Goal: Transaction & Acquisition: Purchase product/service

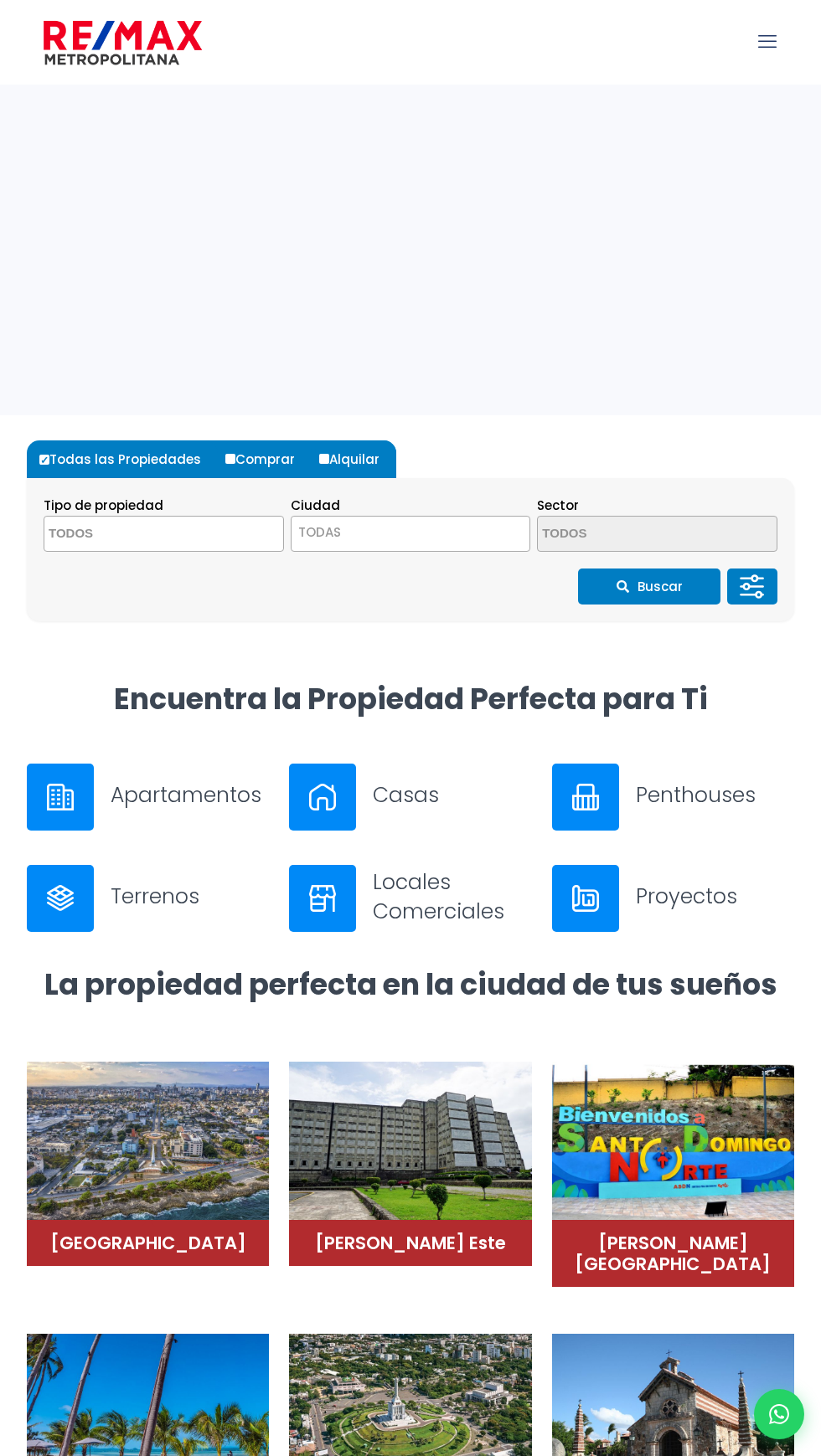
select select
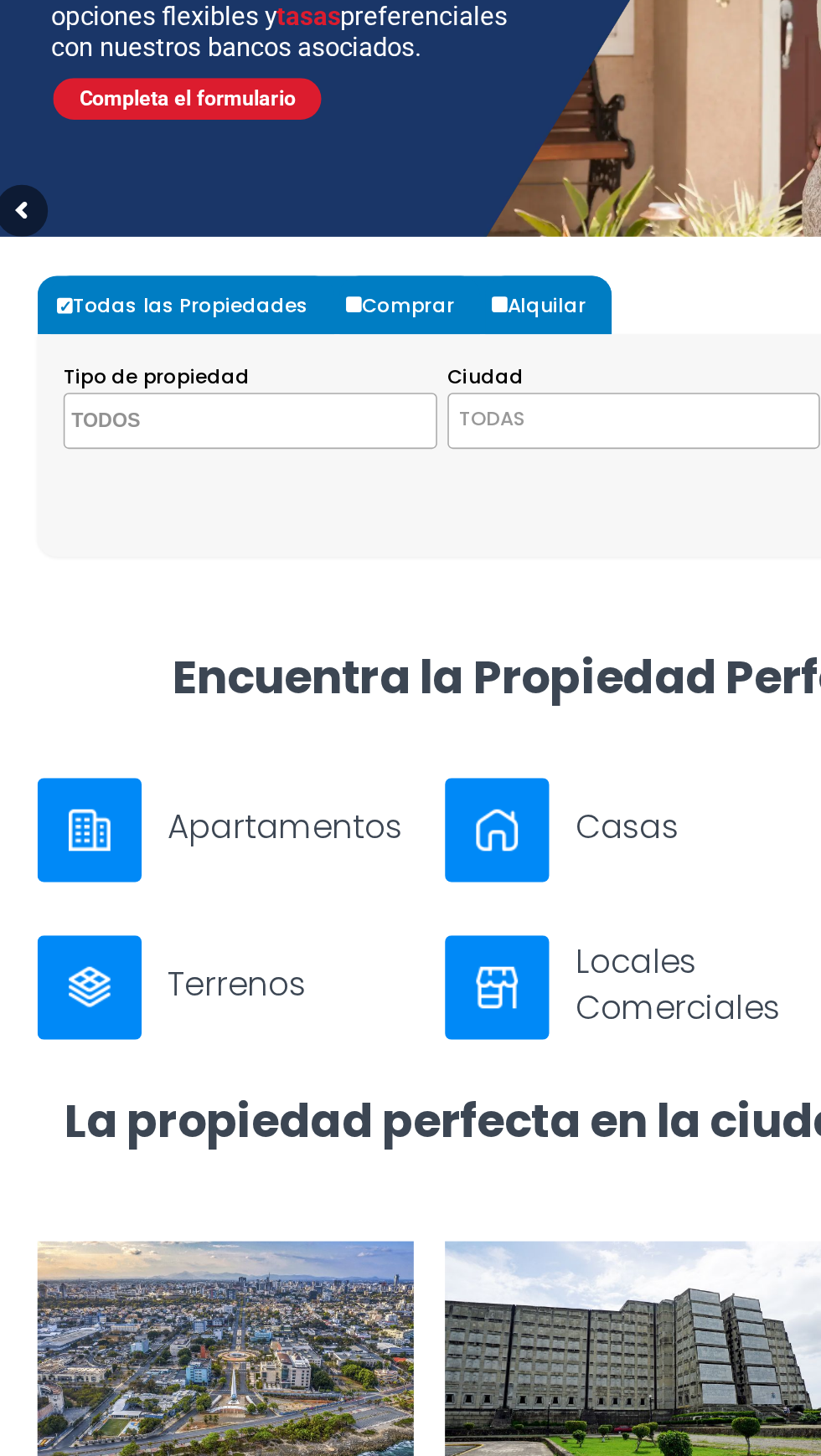
click at [225, 461] on input "Comprar" at bounding box center [230, 458] width 10 height 10
radio input "true"
click at [257, 538] on span at bounding box center [164, 534] width 241 height 36
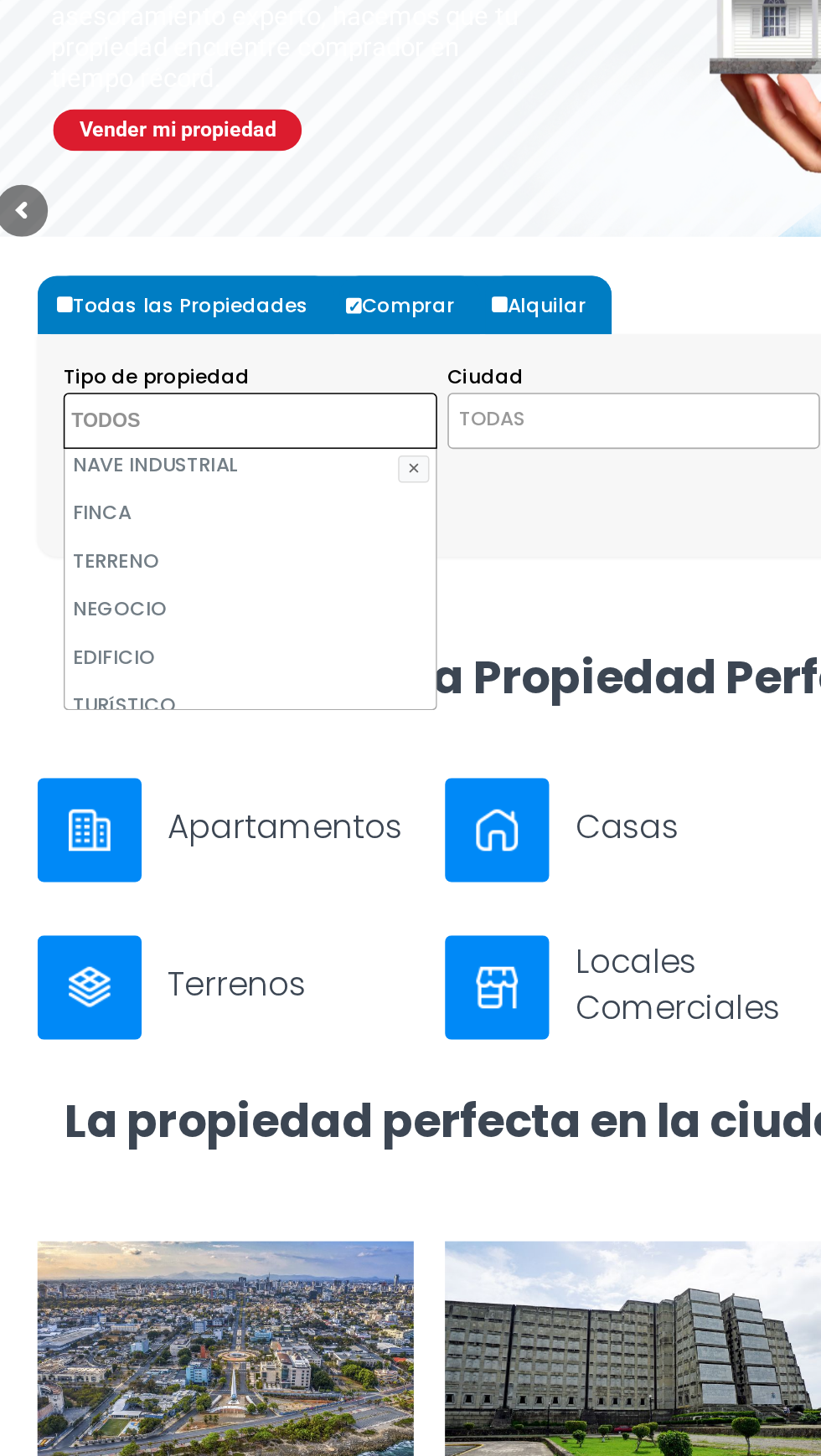
scroll to position [97, 0]
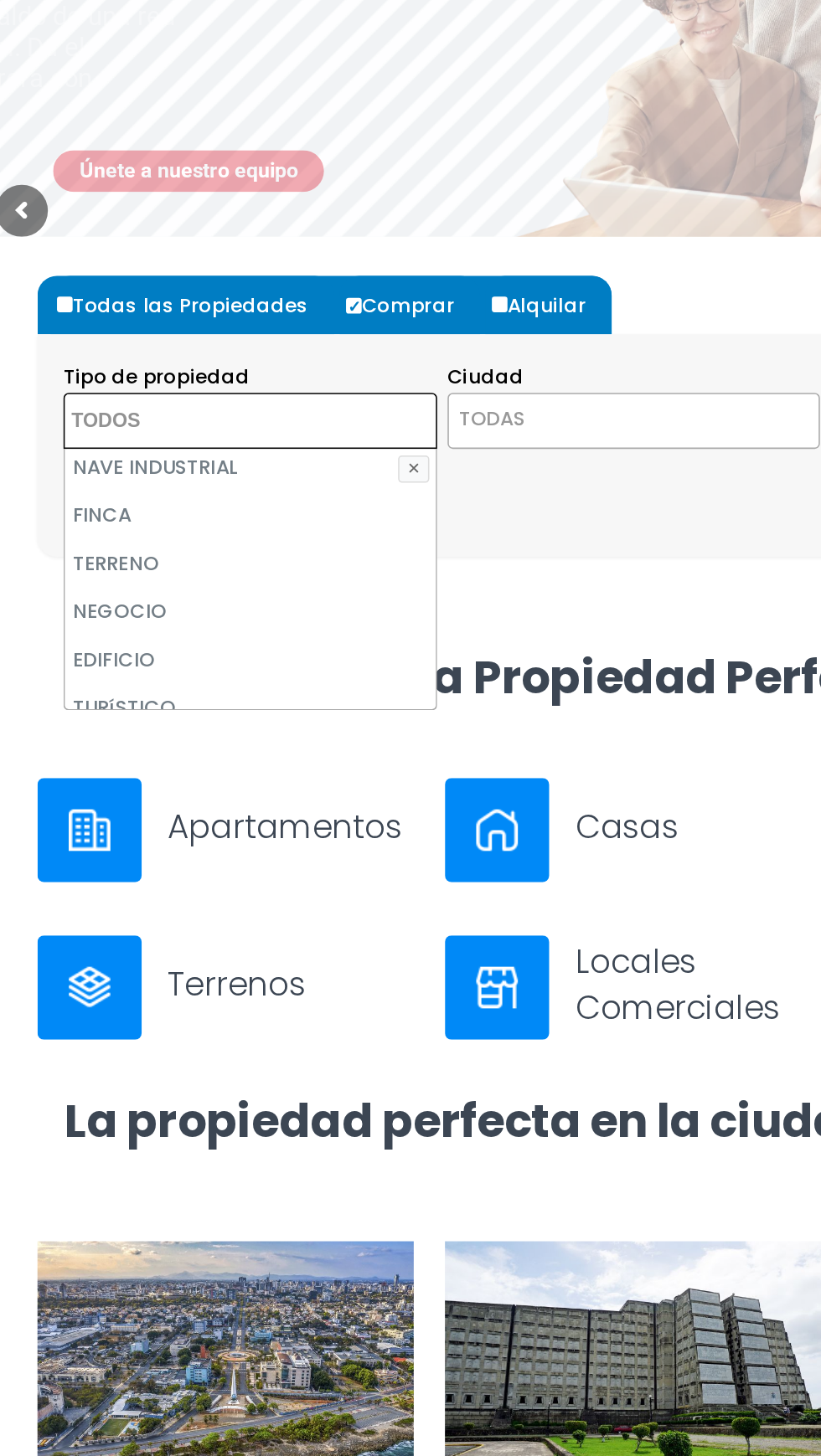
click at [170, 593] on li "FINCA" at bounding box center [164, 593] width 239 height 31
select select "estate"
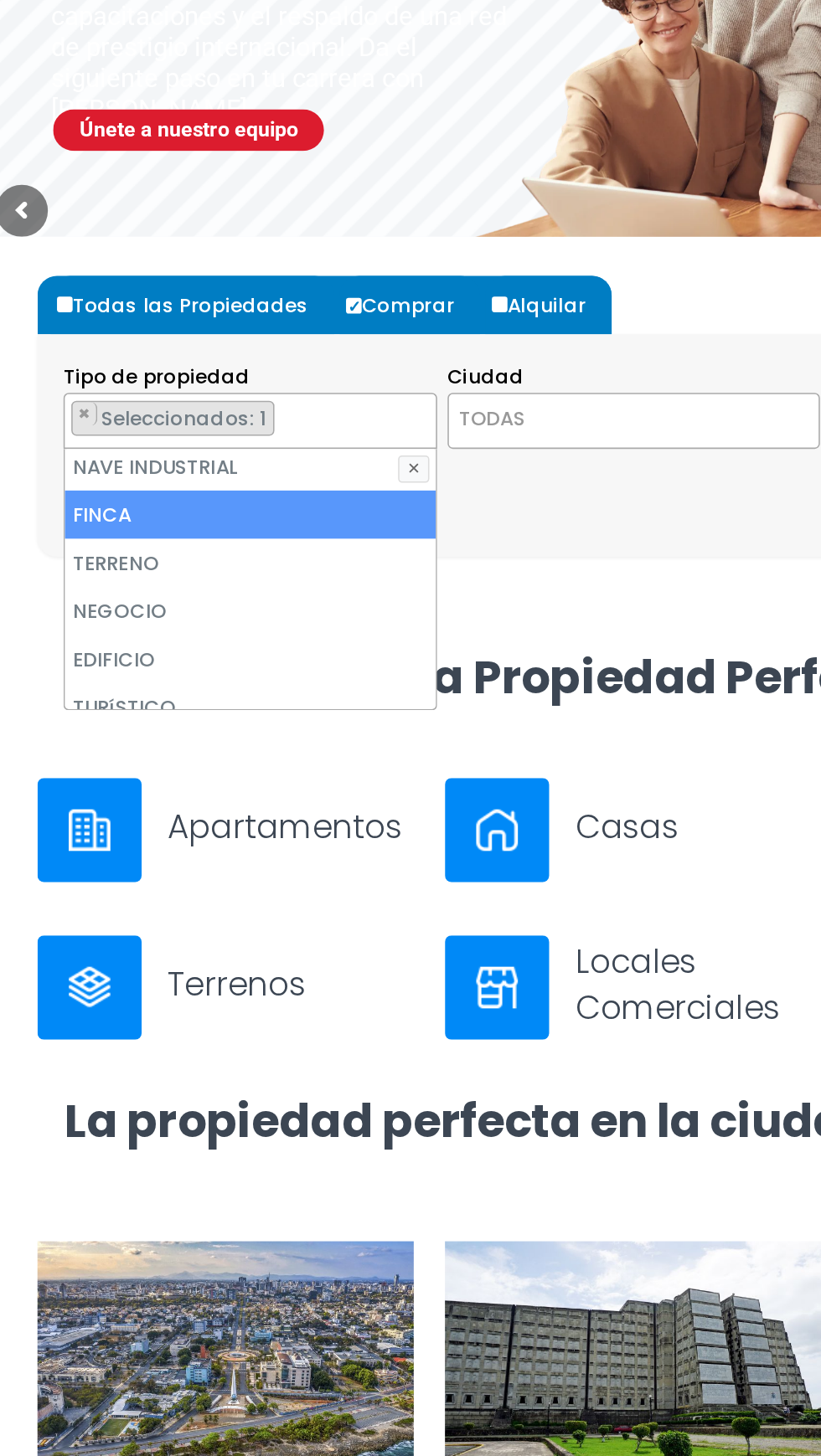
click at [154, 631] on li "TERRENO" at bounding box center [164, 624] width 239 height 31
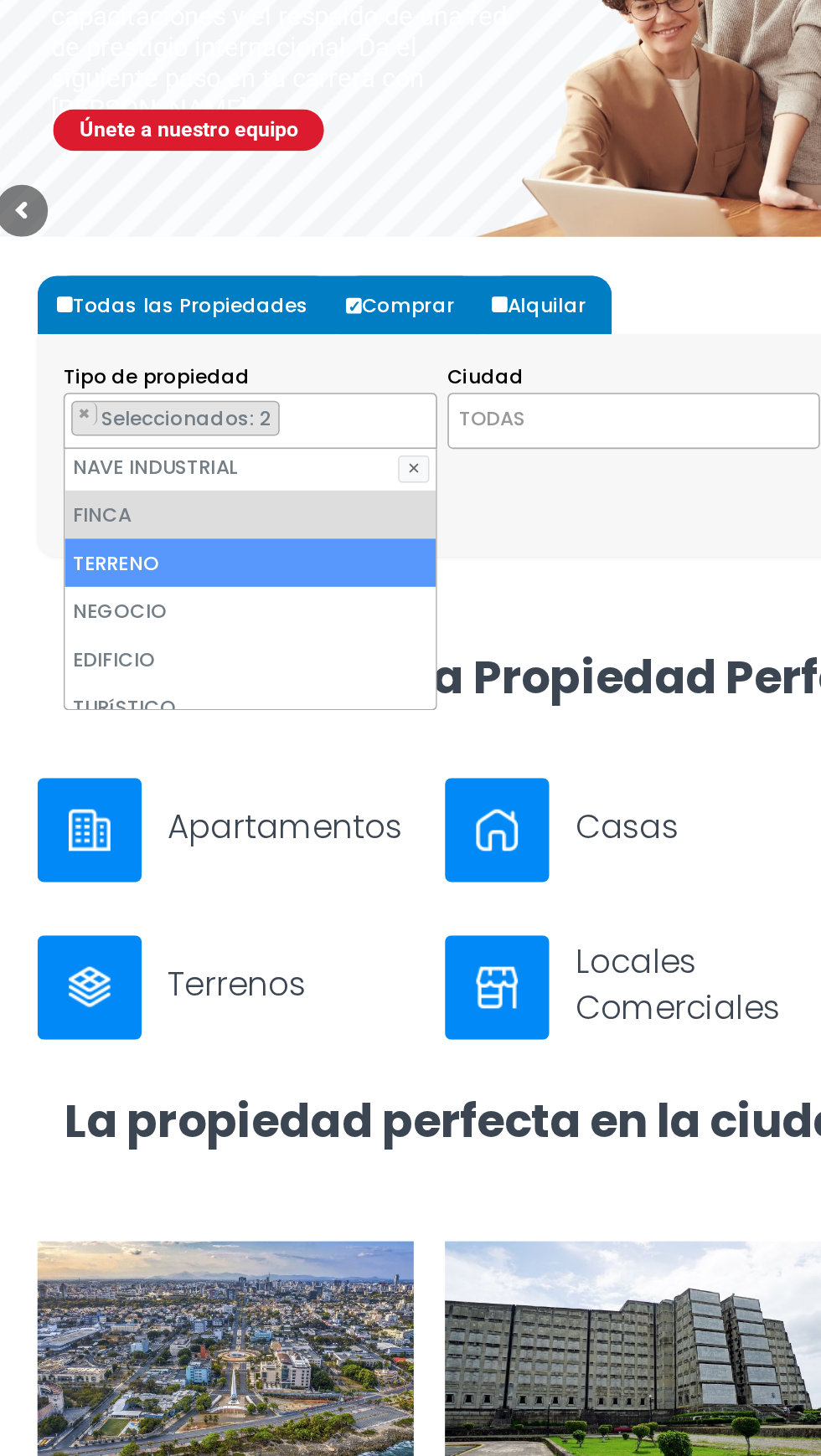
click at [109, 609] on li "TERRENO" at bounding box center [164, 624] width 239 height 31
click at [393, 536] on span "TODAS" at bounding box center [410, 532] width 239 height 23
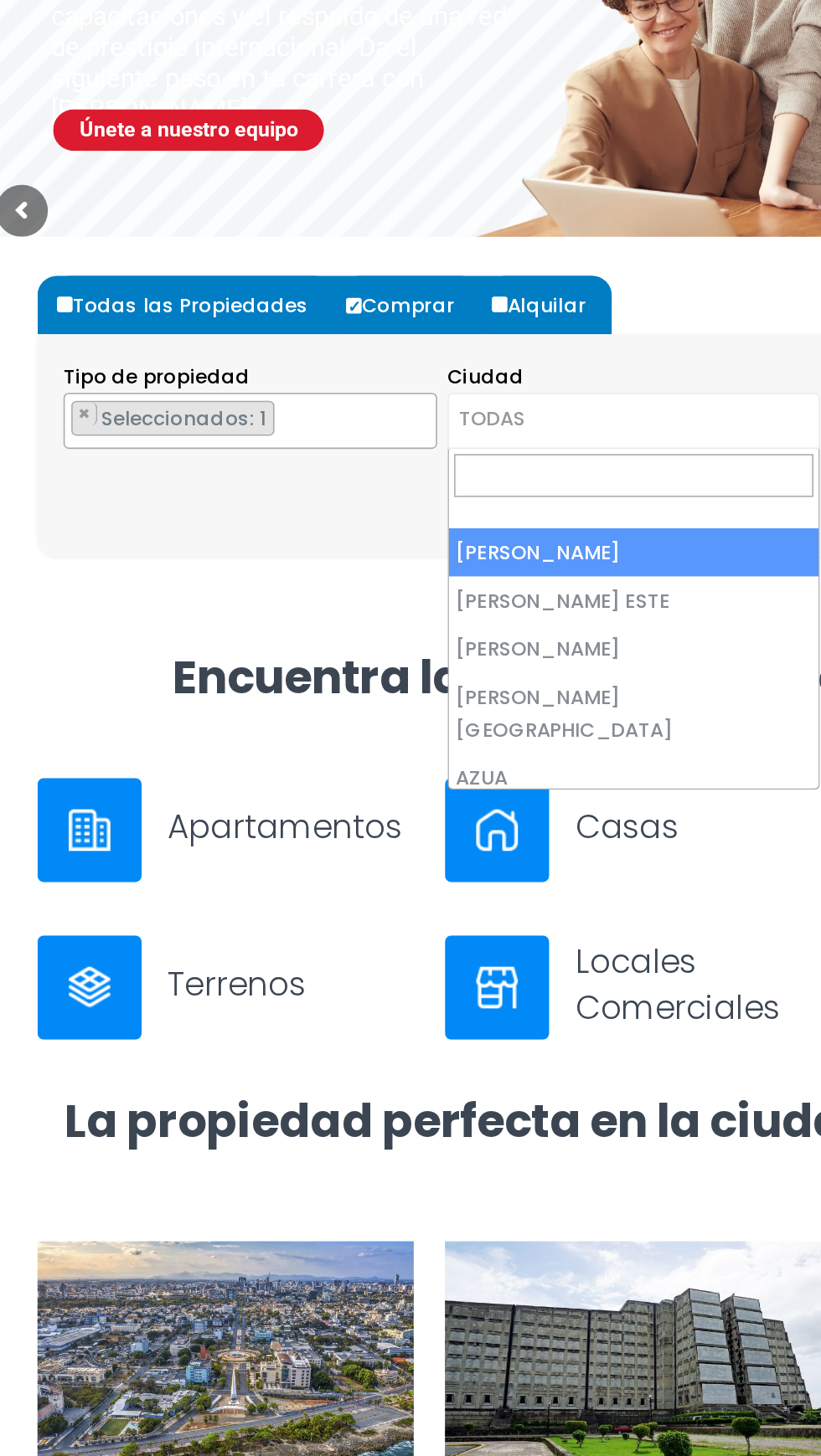
select select "148"
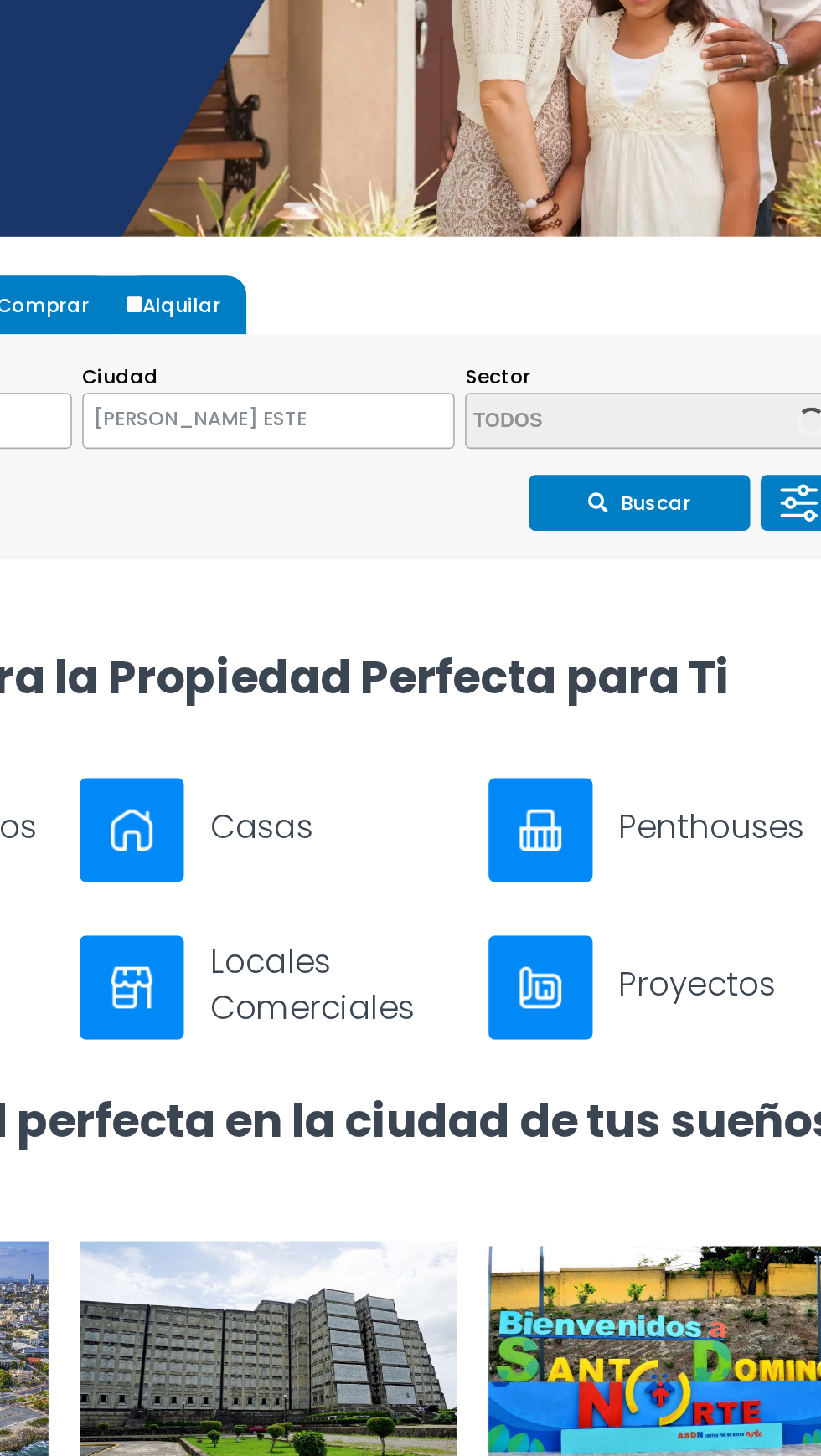
click at [676, 534] on textarea "Search" at bounding box center [619, 534] width 162 height 36
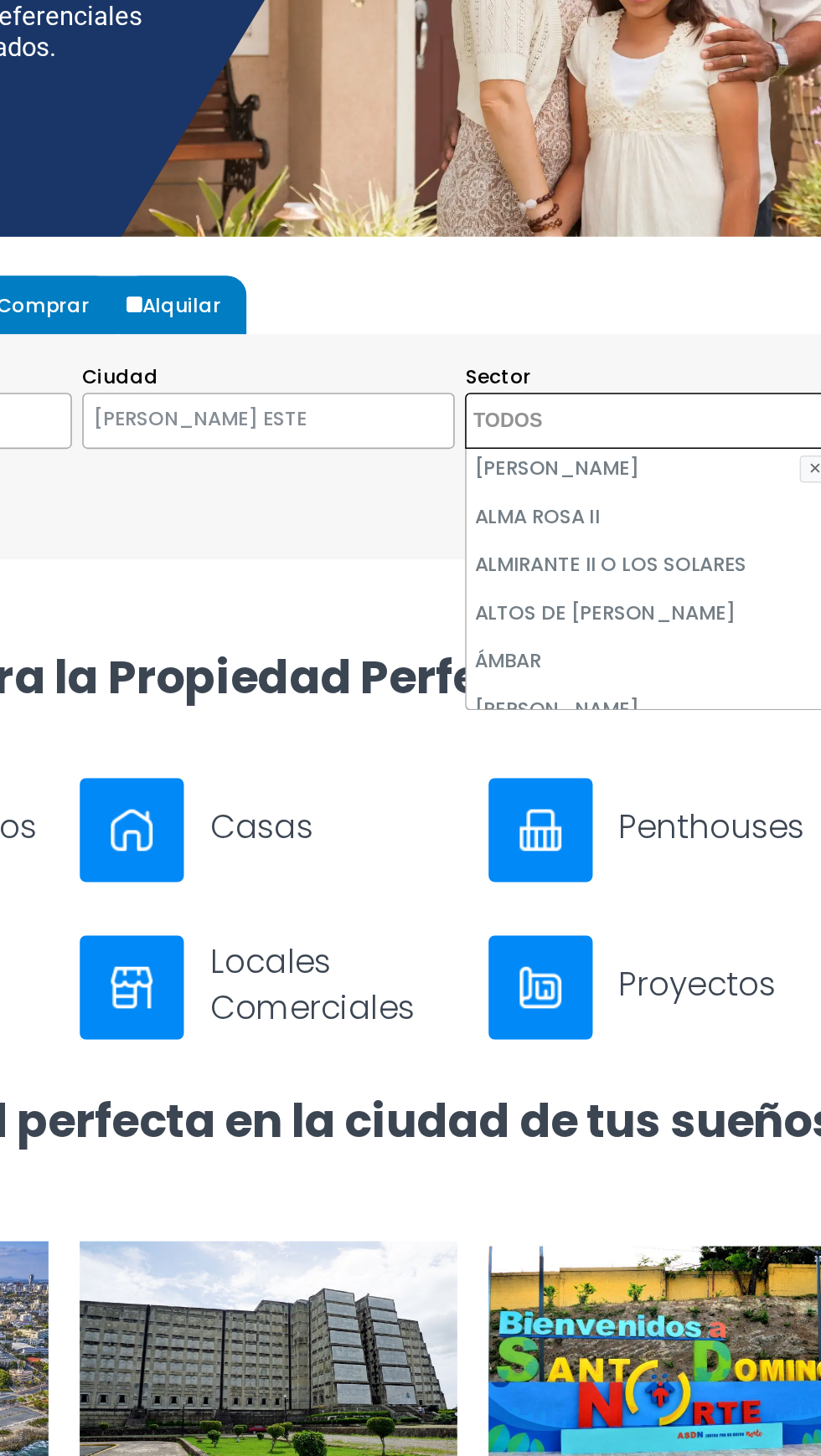
scroll to position [35, 0]
click at [672, 561] on li "[PERSON_NAME]" at bounding box center [657, 563] width 239 height 31
select select "13154"
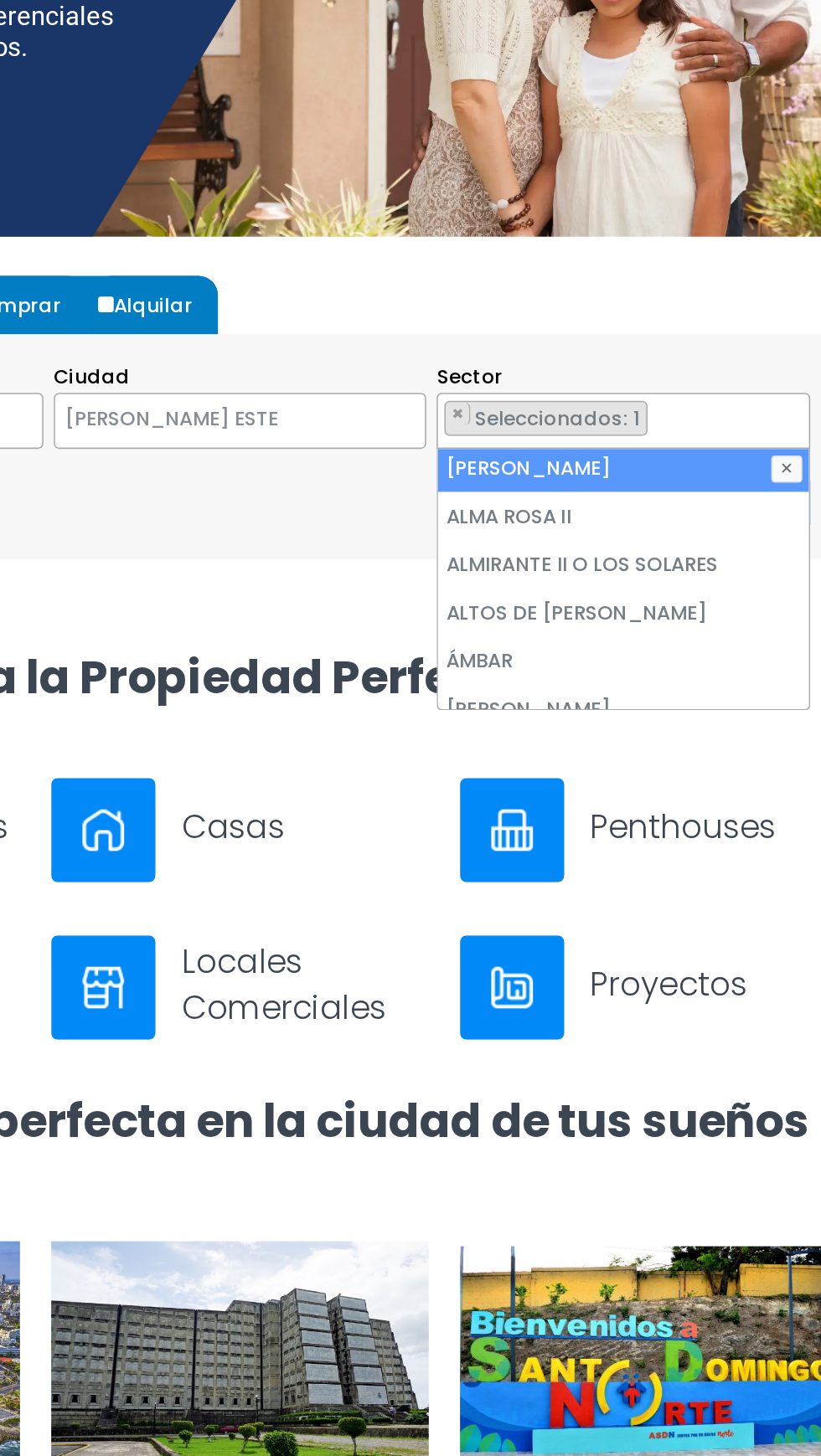
scroll to position [0, 0]
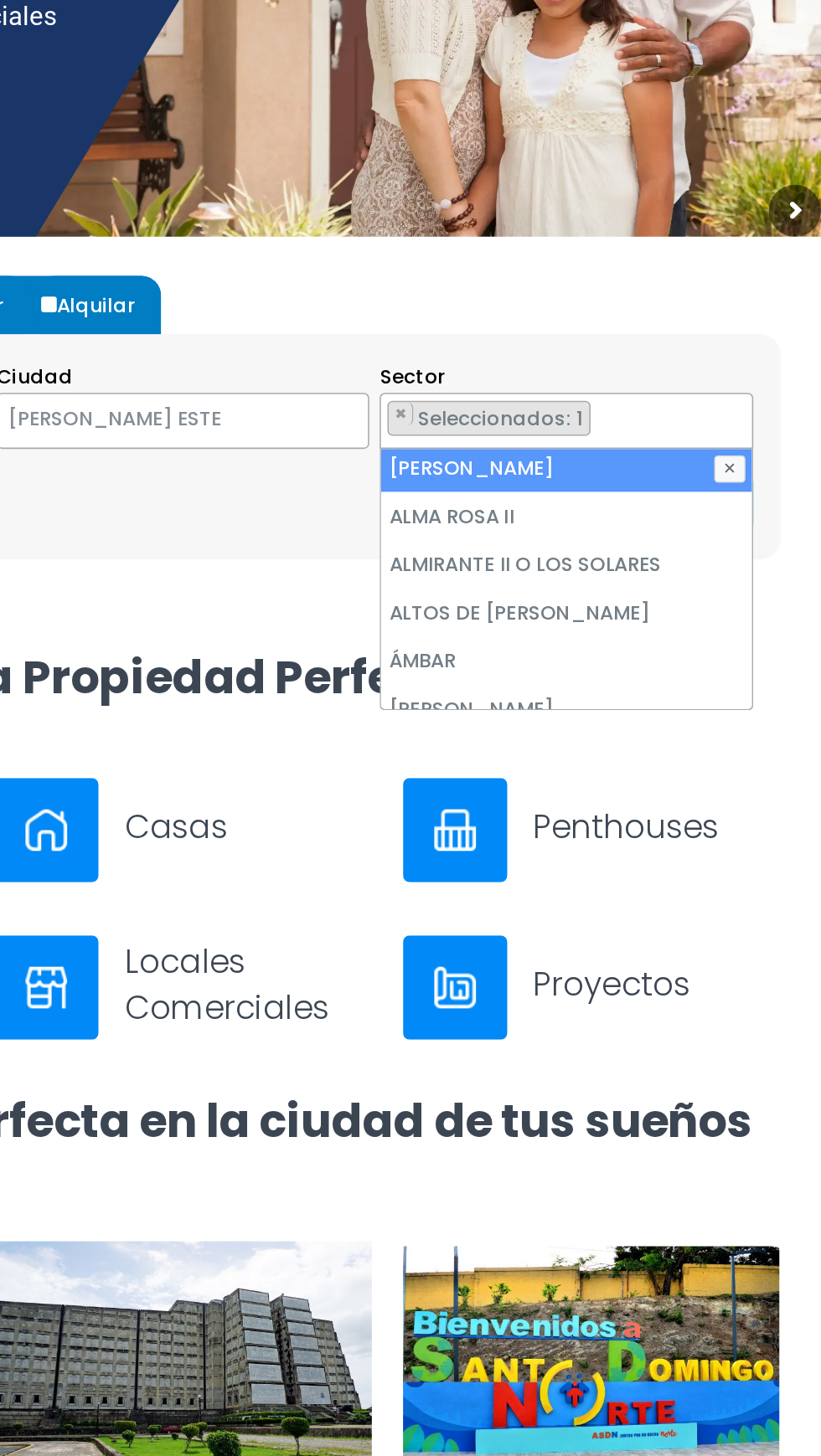
click at [803, 478] on div "Todas las Propiedades Comprar Alquilar Tipo de propiedad APARTAMENTO CASA LOCAL…" at bounding box center [410, 548] width 787 height 265
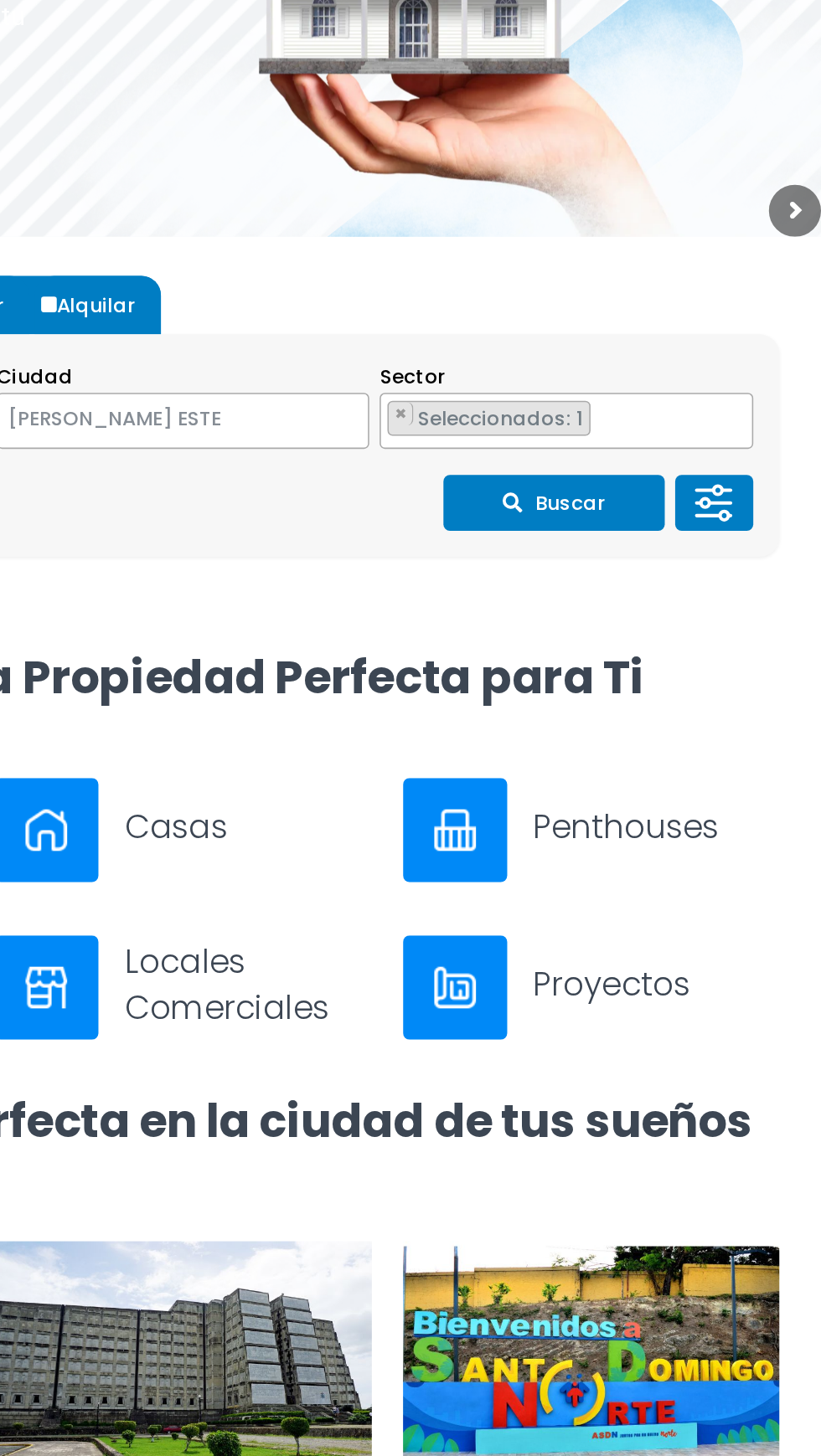
click at [689, 592] on button "Buscar" at bounding box center [648, 586] width 143 height 36
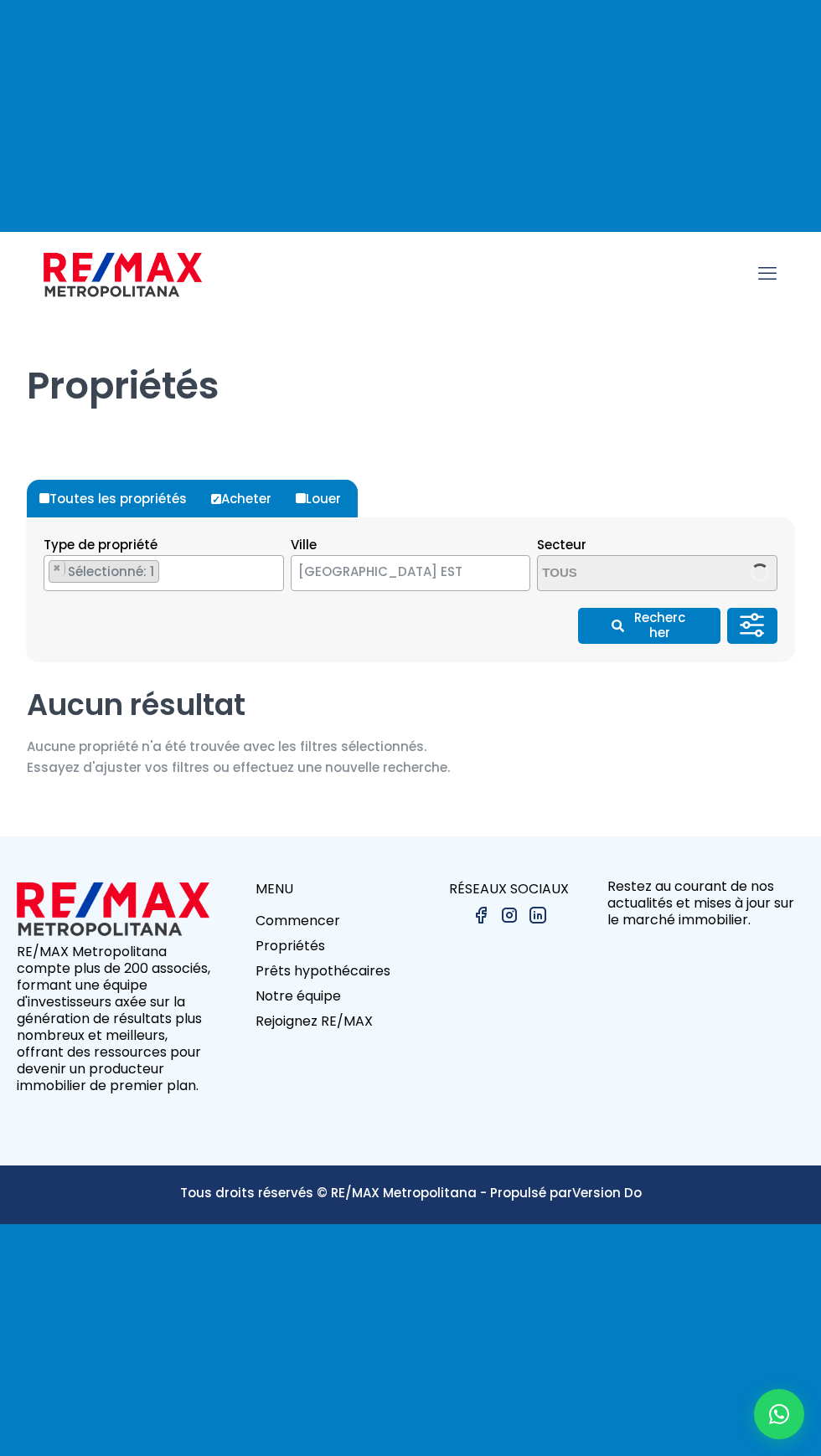
select select "148"
select select "13154"
click at [553, 576] on button "×" at bounding box center [550, 568] width 16 height 15
select select
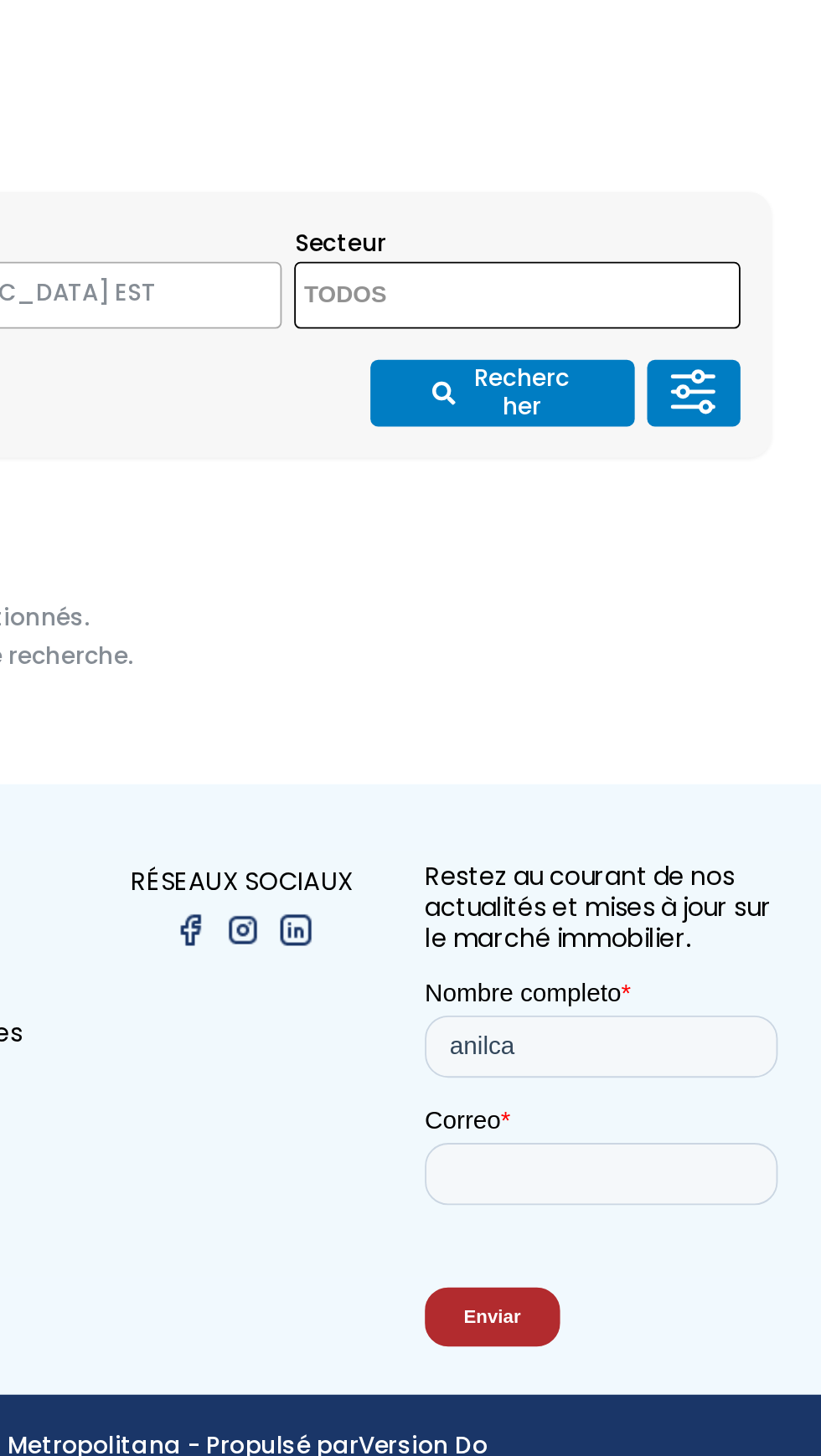
click at [725, 591] on span at bounding box center [657, 573] width 241 height 36
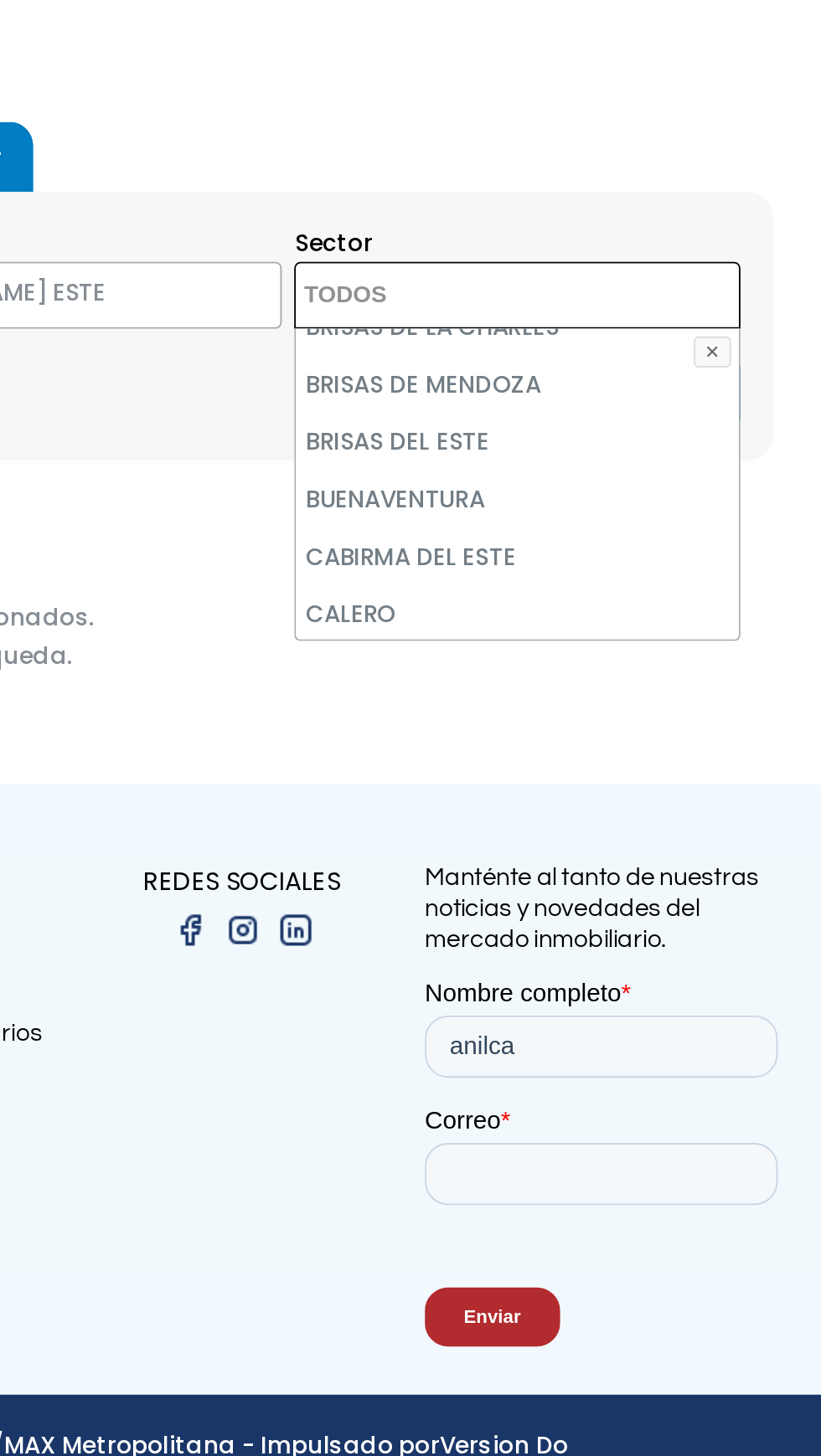
scroll to position [1, 0]
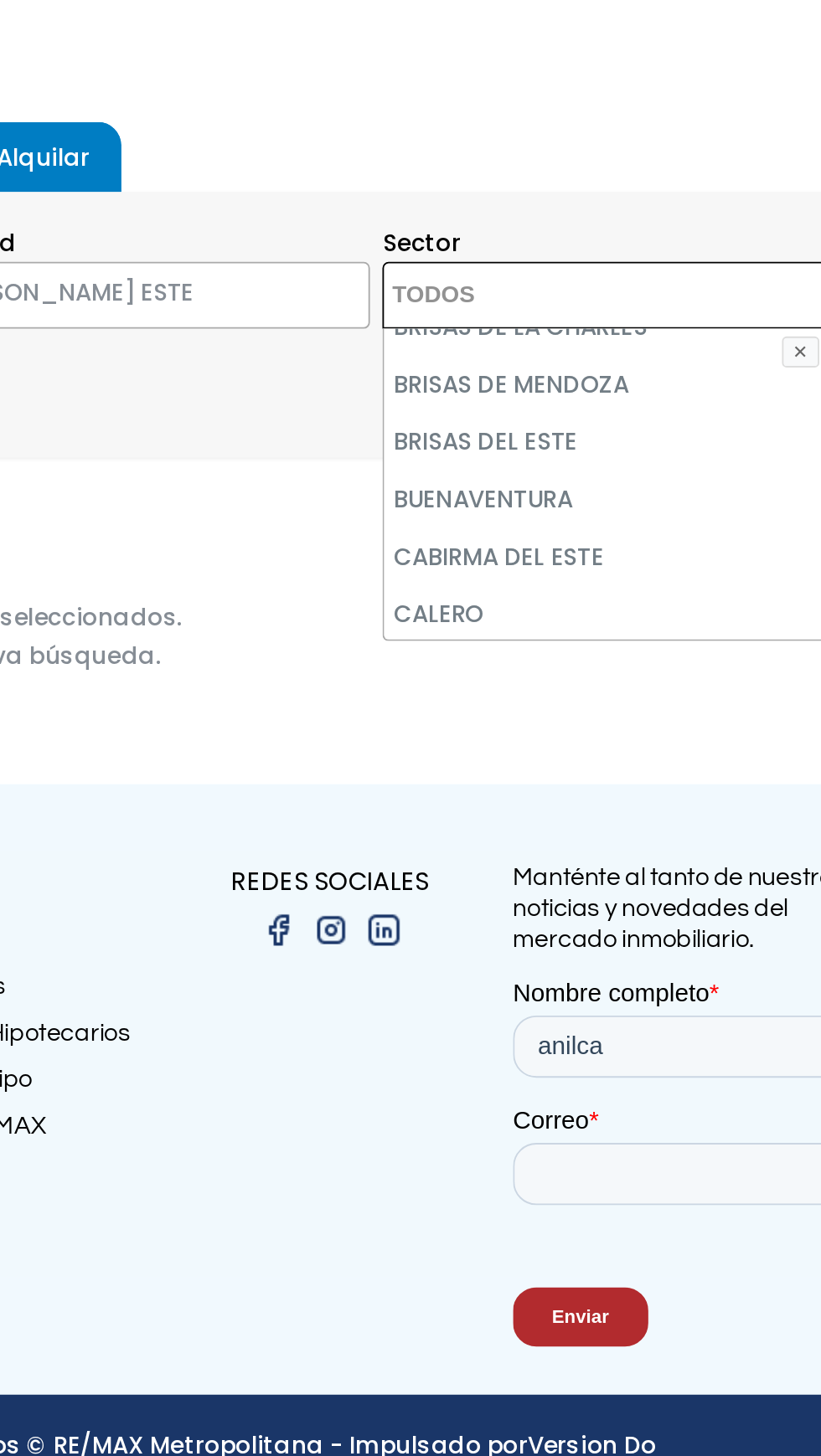
click at [521, 770] on div "Filtros de búsqueda Comprar Alquilar En construcción Construida Tipo de propied…" at bounding box center [410, 738] width 767 height 104
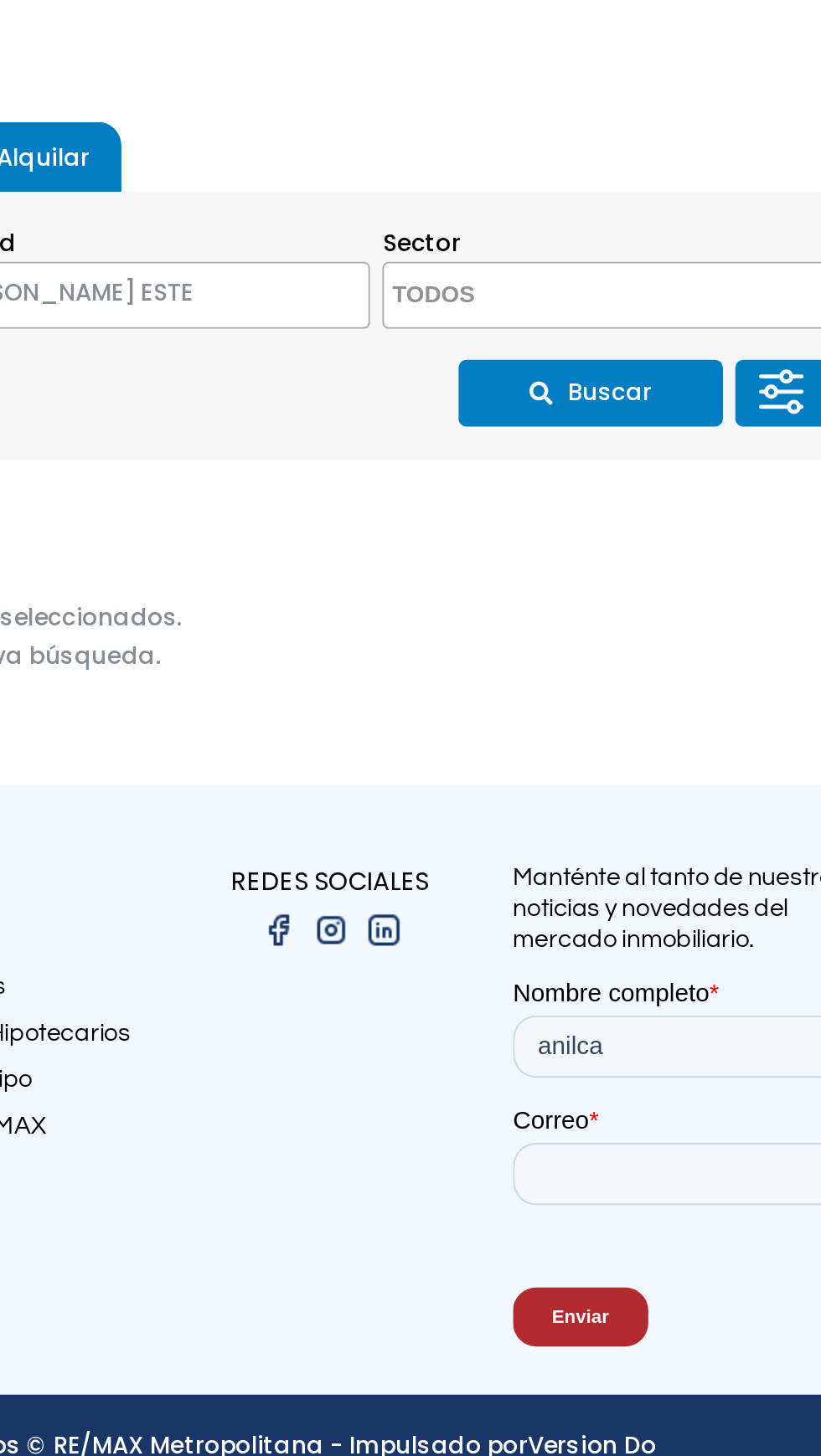
click at [672, 644] on button "Buscar" at bounding box center [648, 626] width 143 height 36
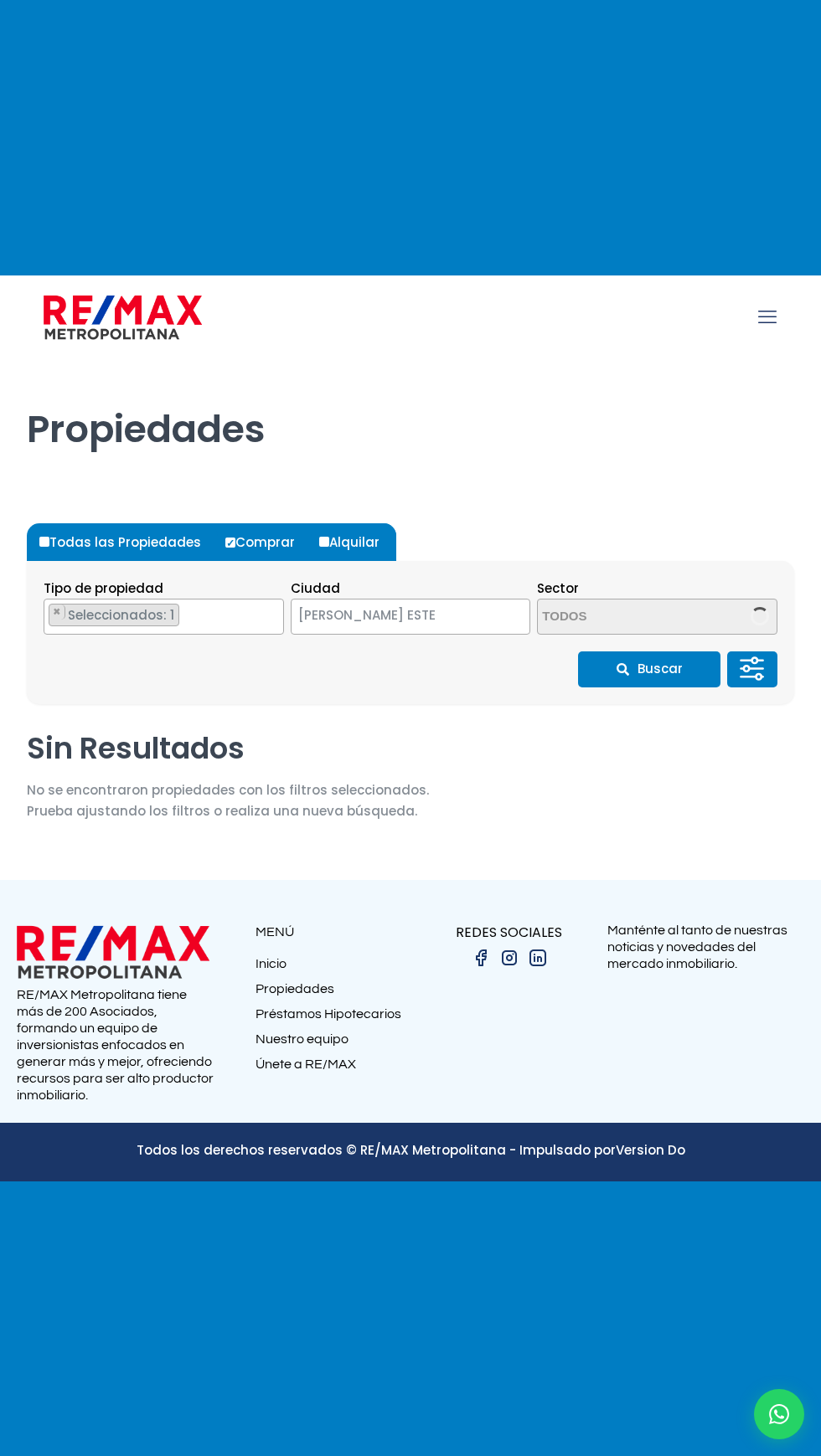
select select "148"
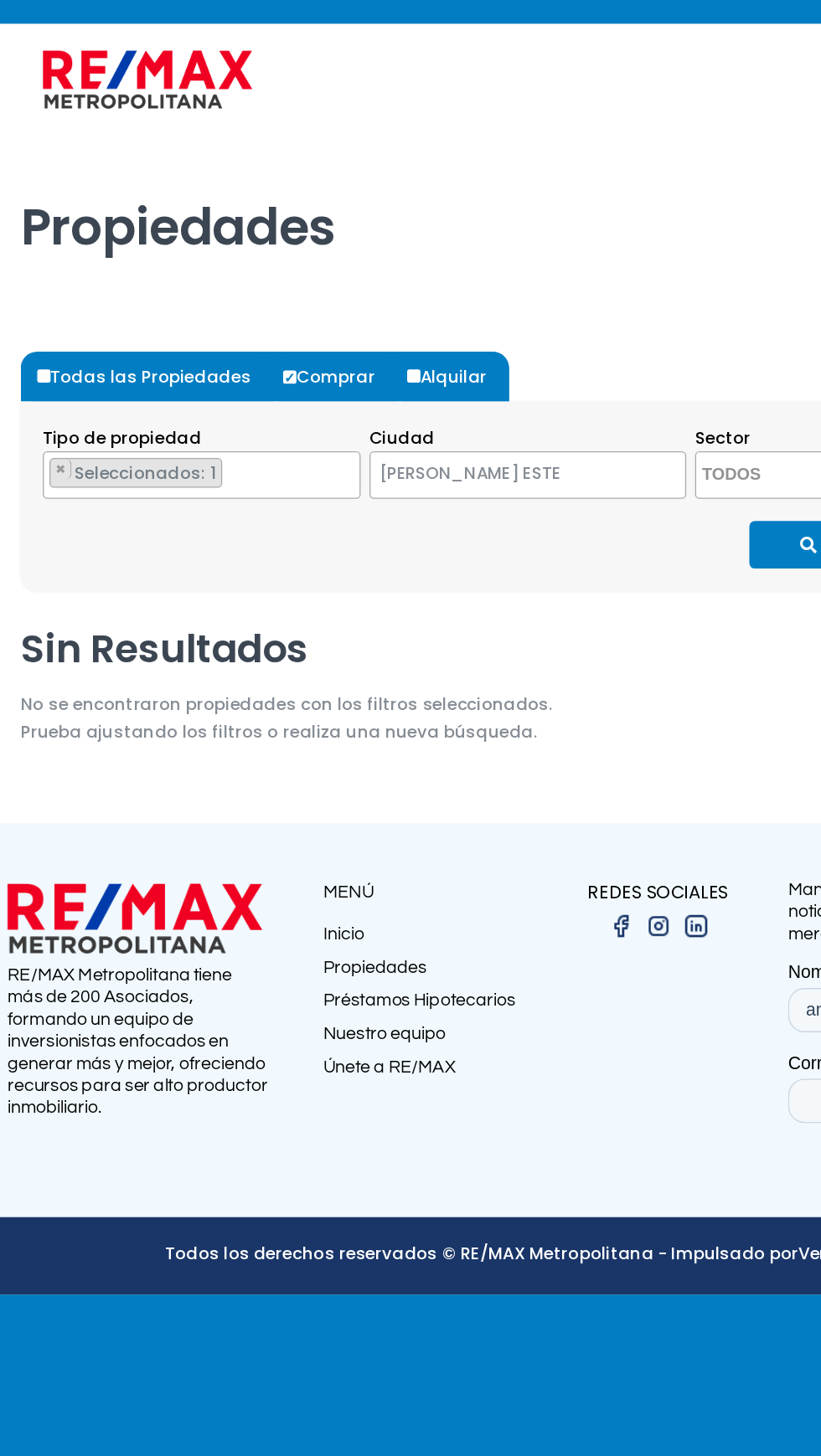
click at [49, 608] on textarea "Search" at bounding box center [49, 589] width 9 height 36
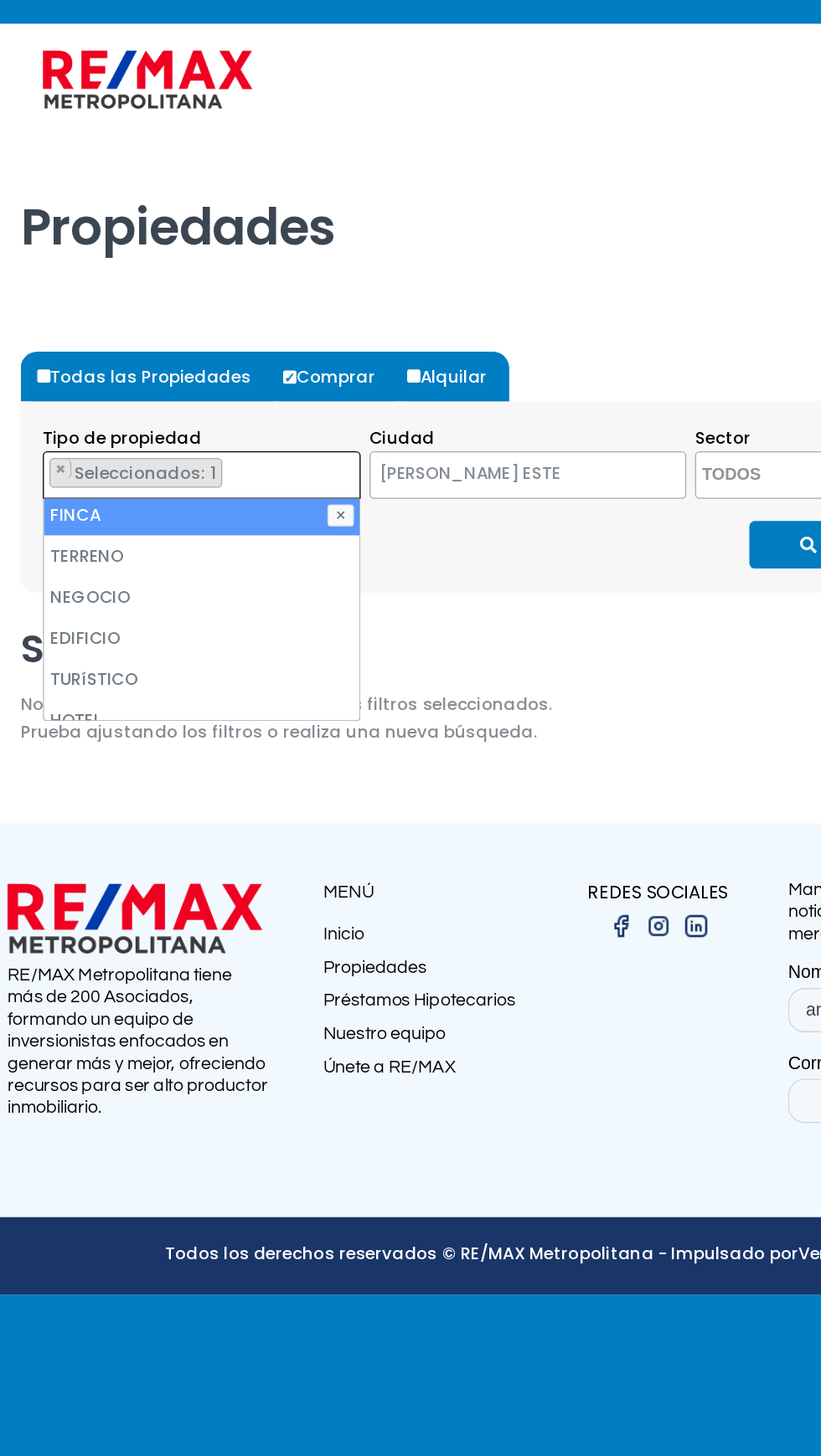
scroll to position [112, 0]
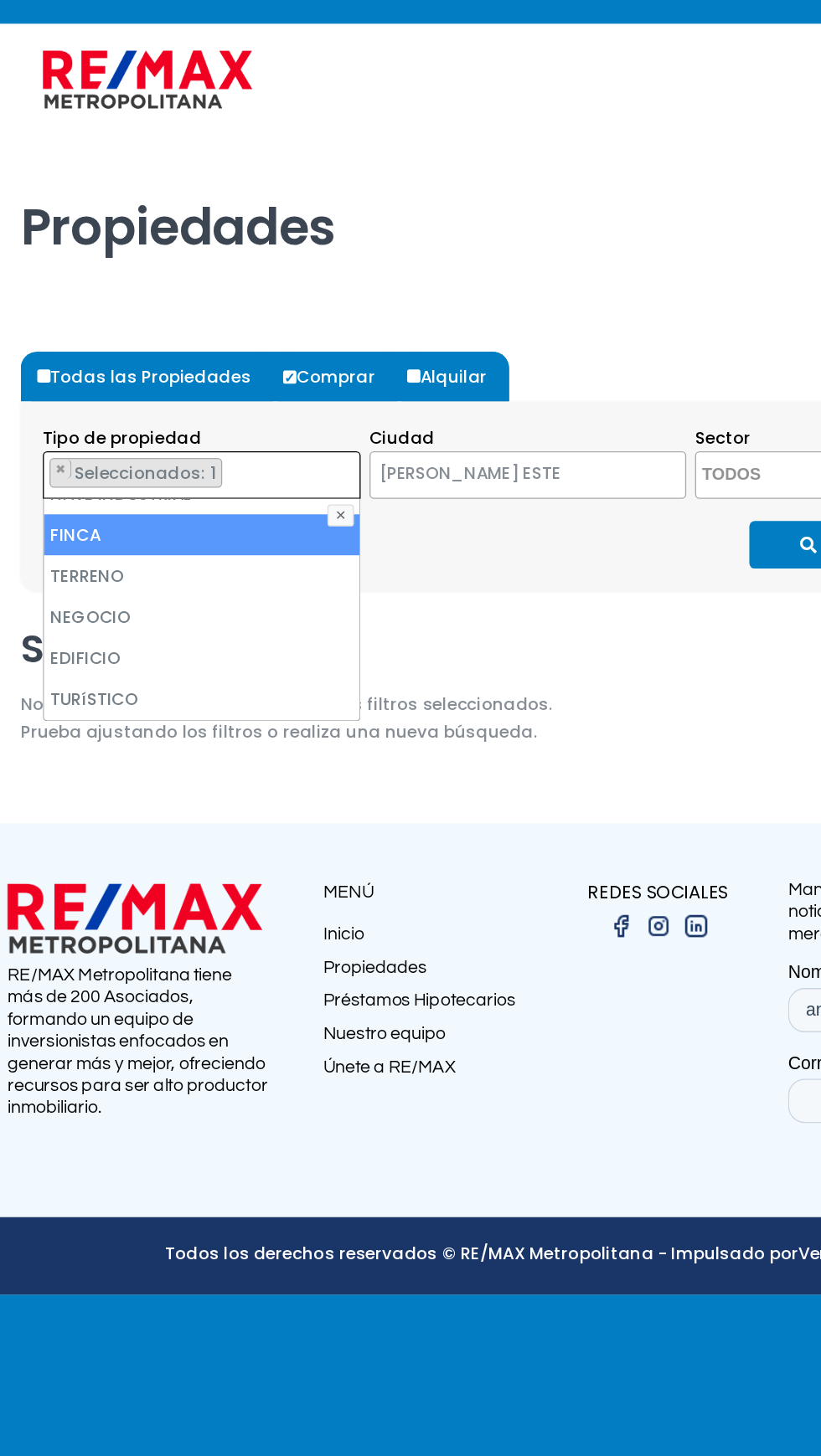
click at [202, 681] on li "TERRENO" at bounding box center [164, 664] width 239 height 31
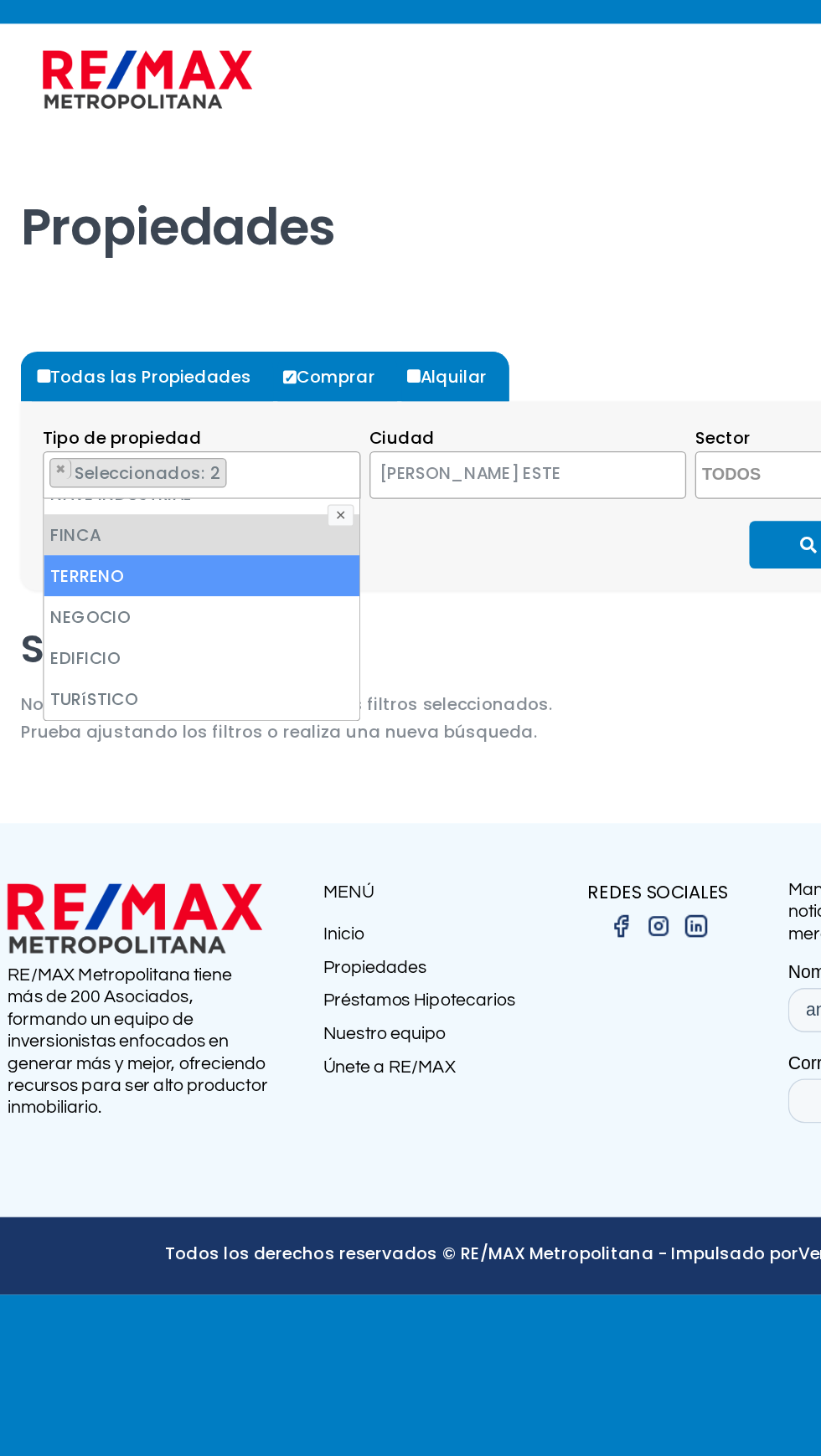
click at [206, 649] on li "FINCA" at bounding box center [164, 633] width 239 height 31
select select "land"
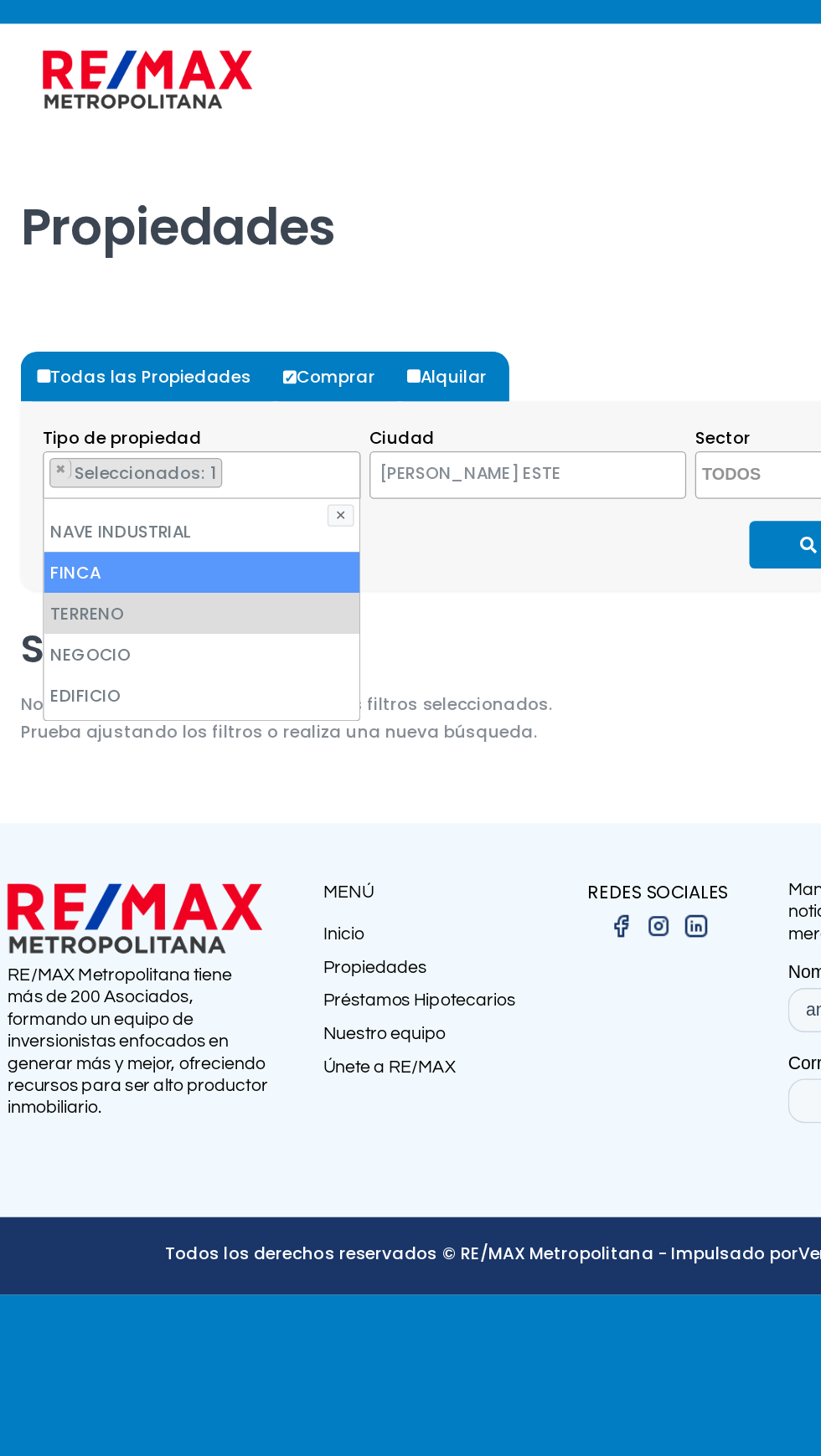
scroll to position [76, 0]
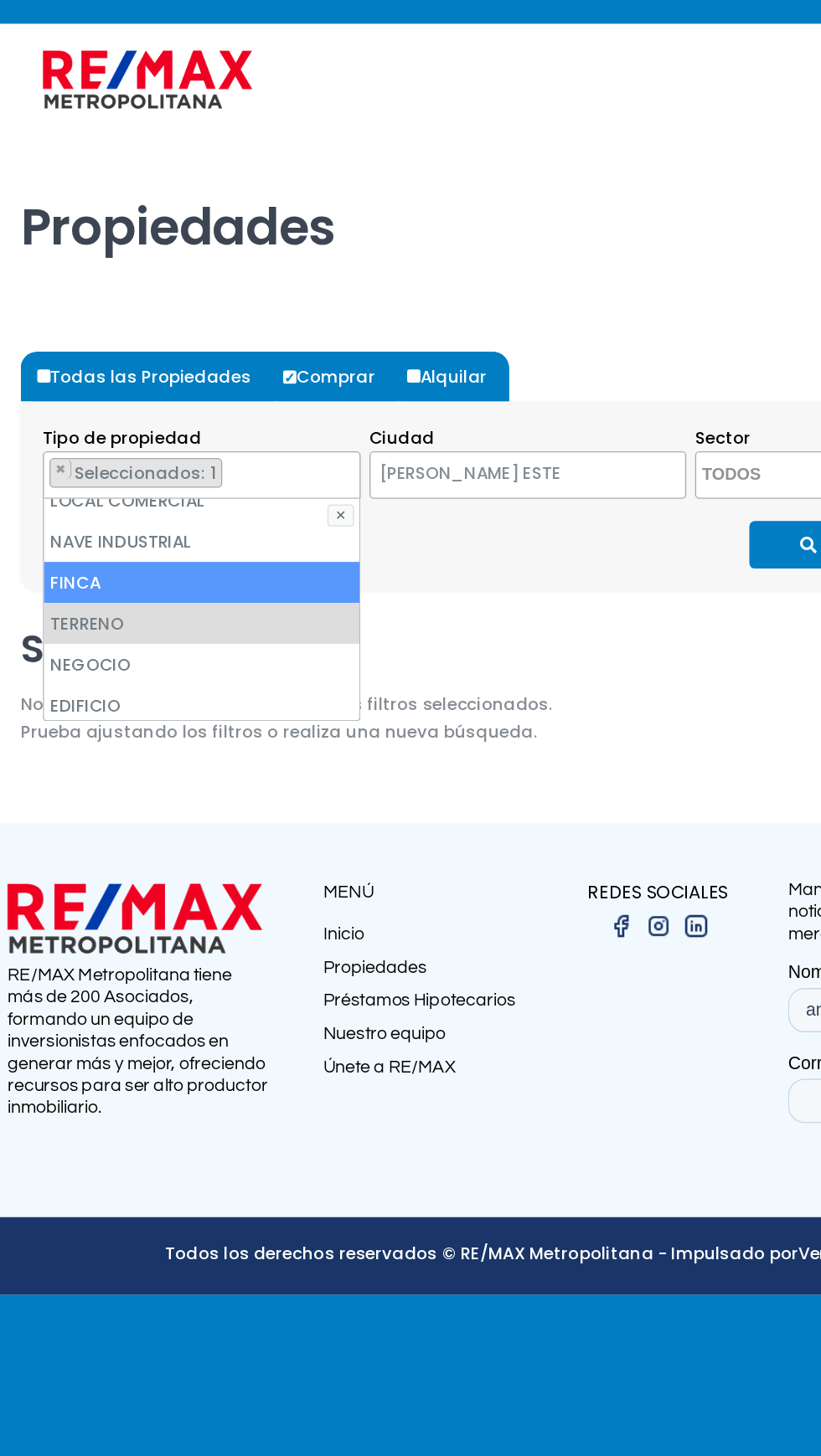
click at [362, 744] on div "Todas las Propiedades Comprar Alquilar Tipo de propiedad APARTAMENTO CASA LOCAL…" at bounding box center [410, 644] width 767 height 348
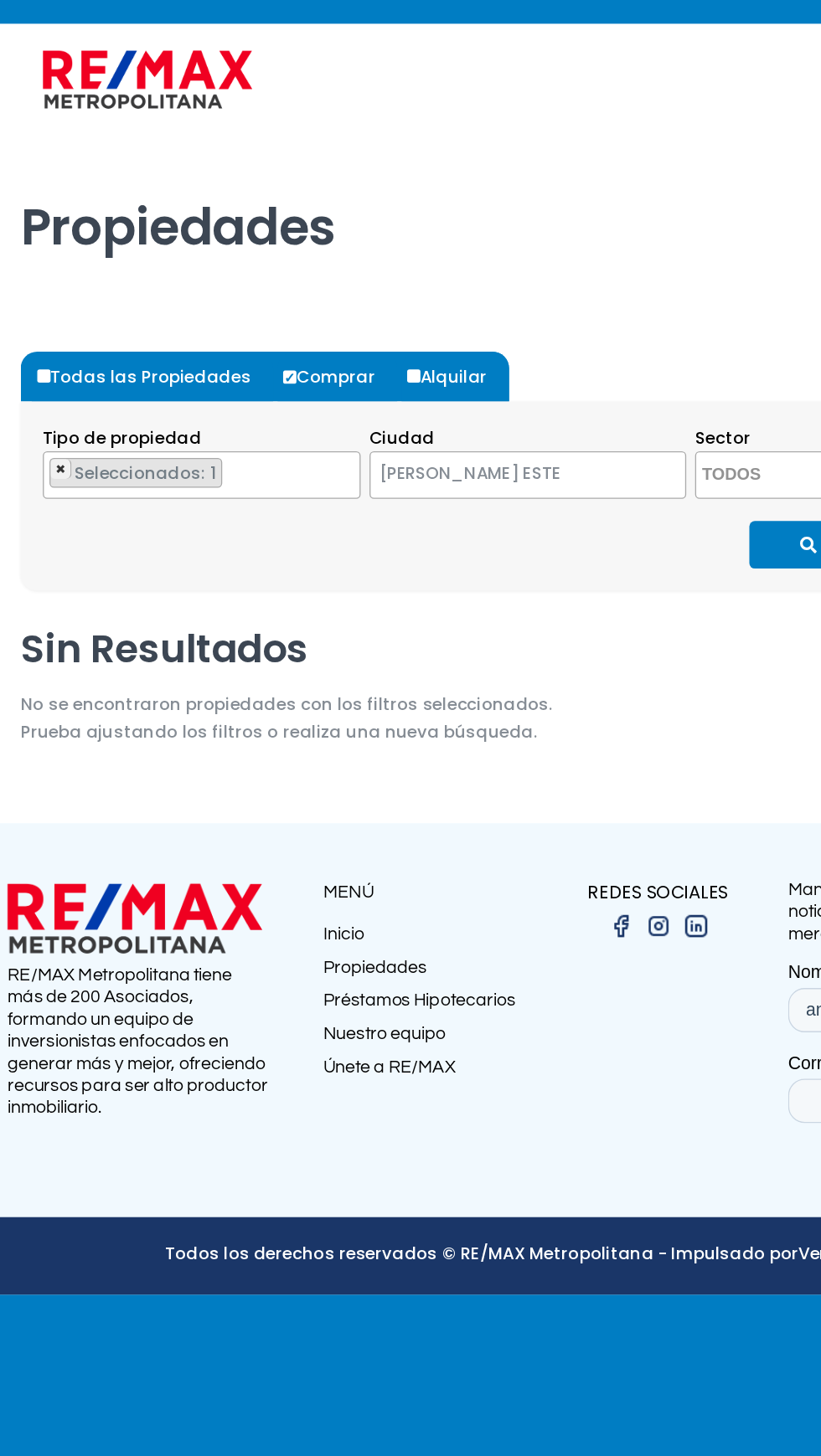
click at [56, 592] on span "×" at bounding box center [57, 584] width 8 height 15
click at [146, 608] on textarea "Search" at bounding box center [126, 589] width 162 height 36
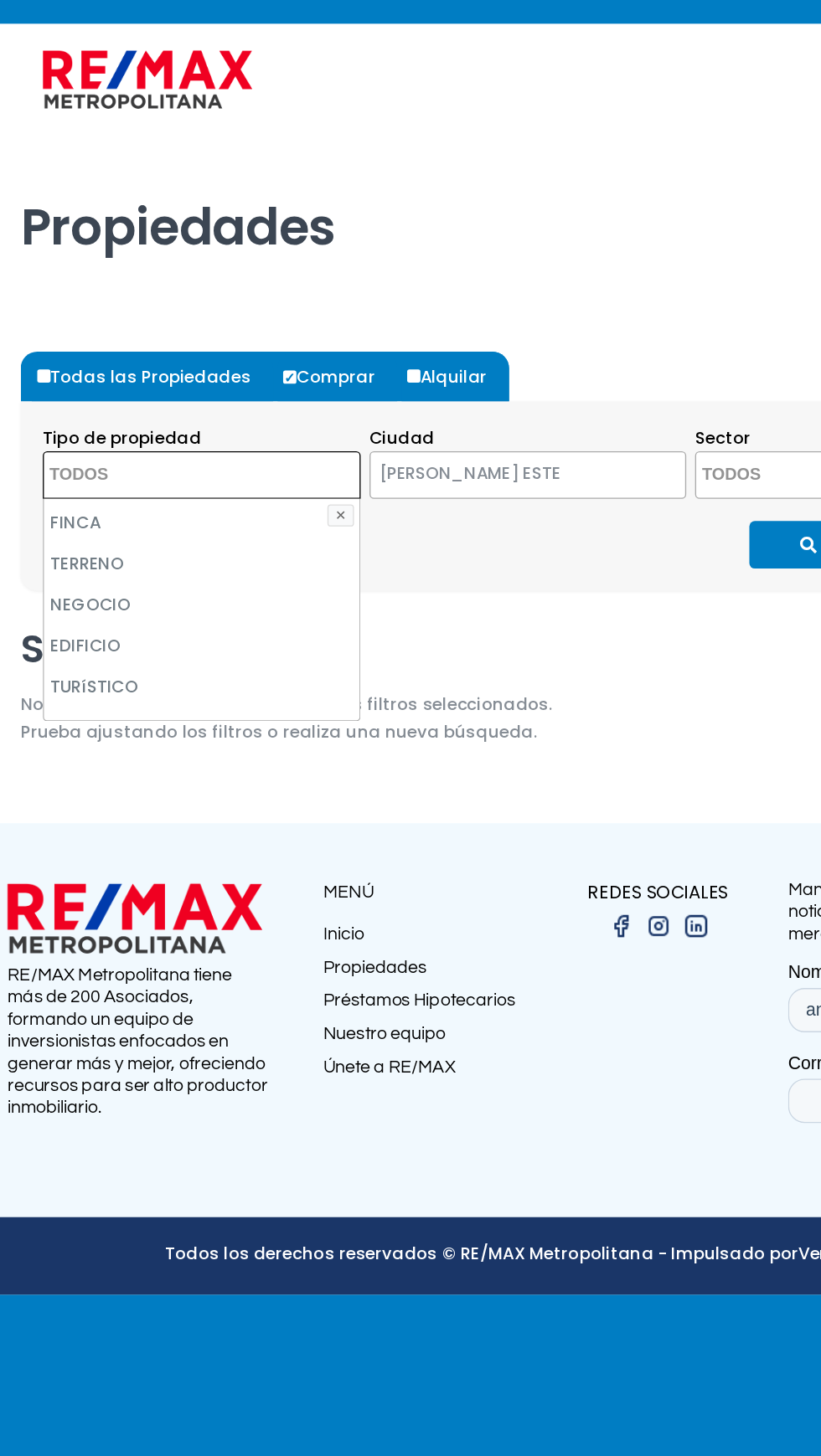
scroll to position [121, 0]
click at [104, 672] on li "TERRENO" at bounding box center [164, 656] width 239 height 31
select select "land"
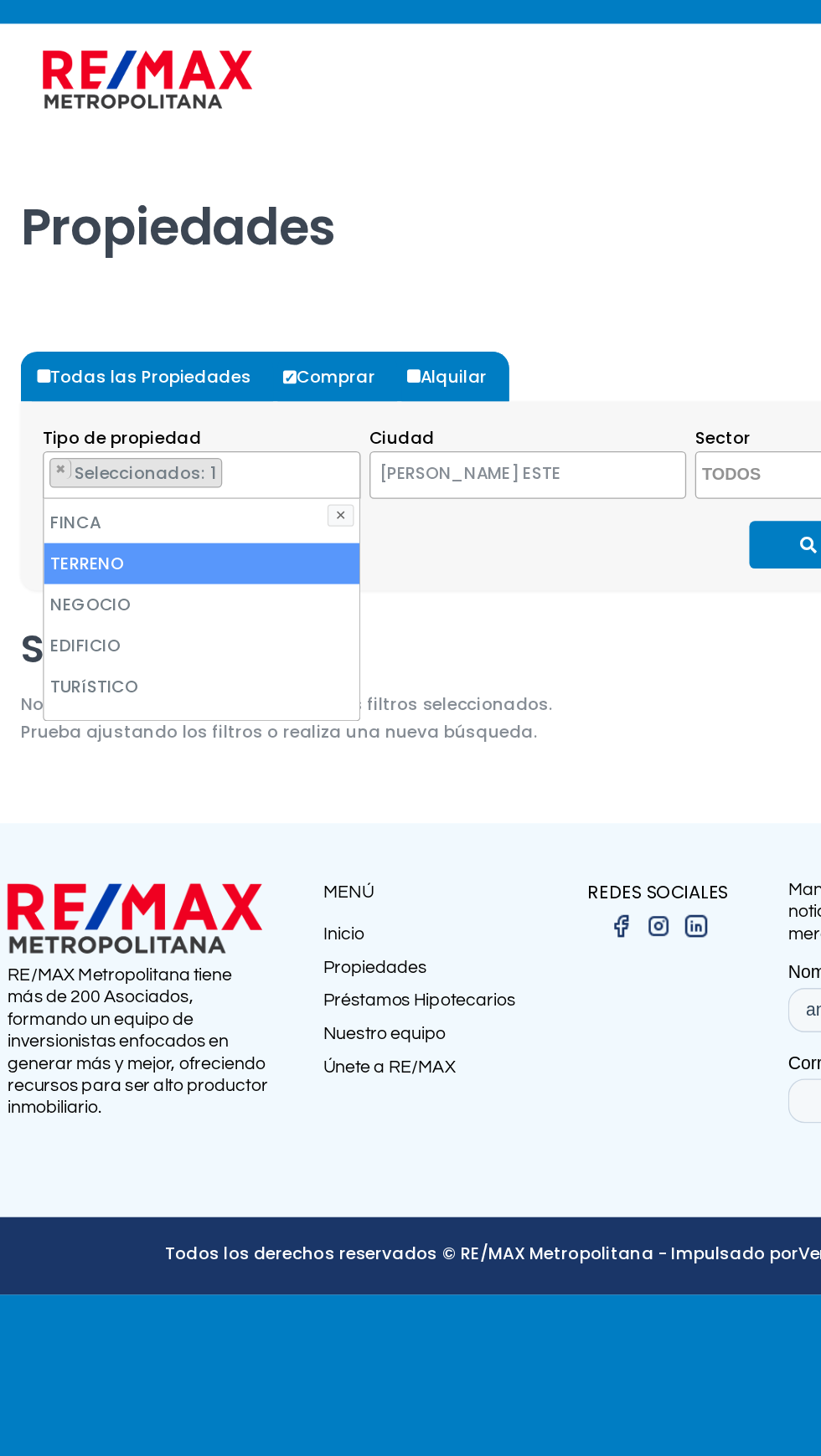
click at [613, 659] on button "Buscar" at bounding box center [648, 642] width 143 height 36
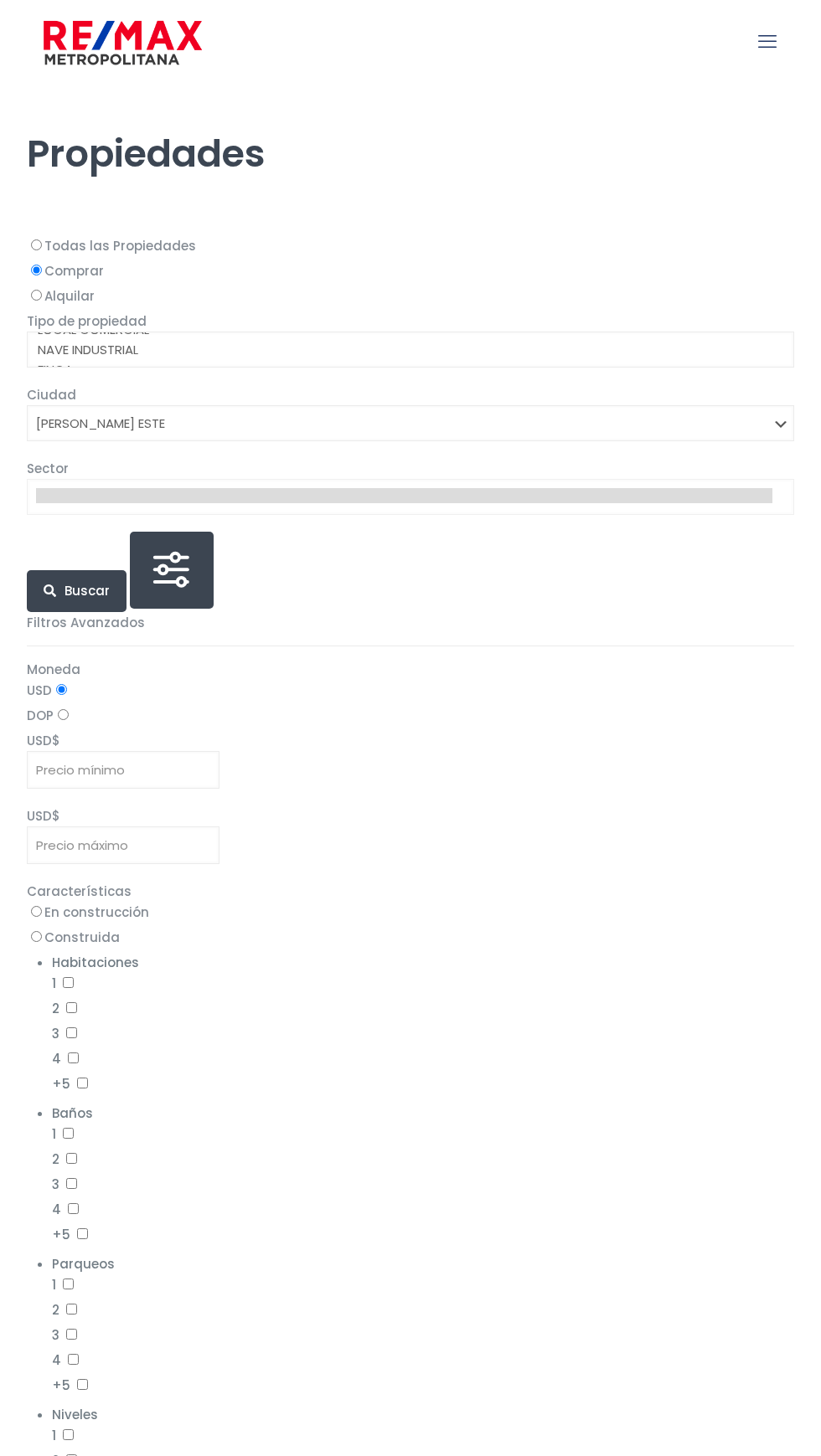
select select "148"
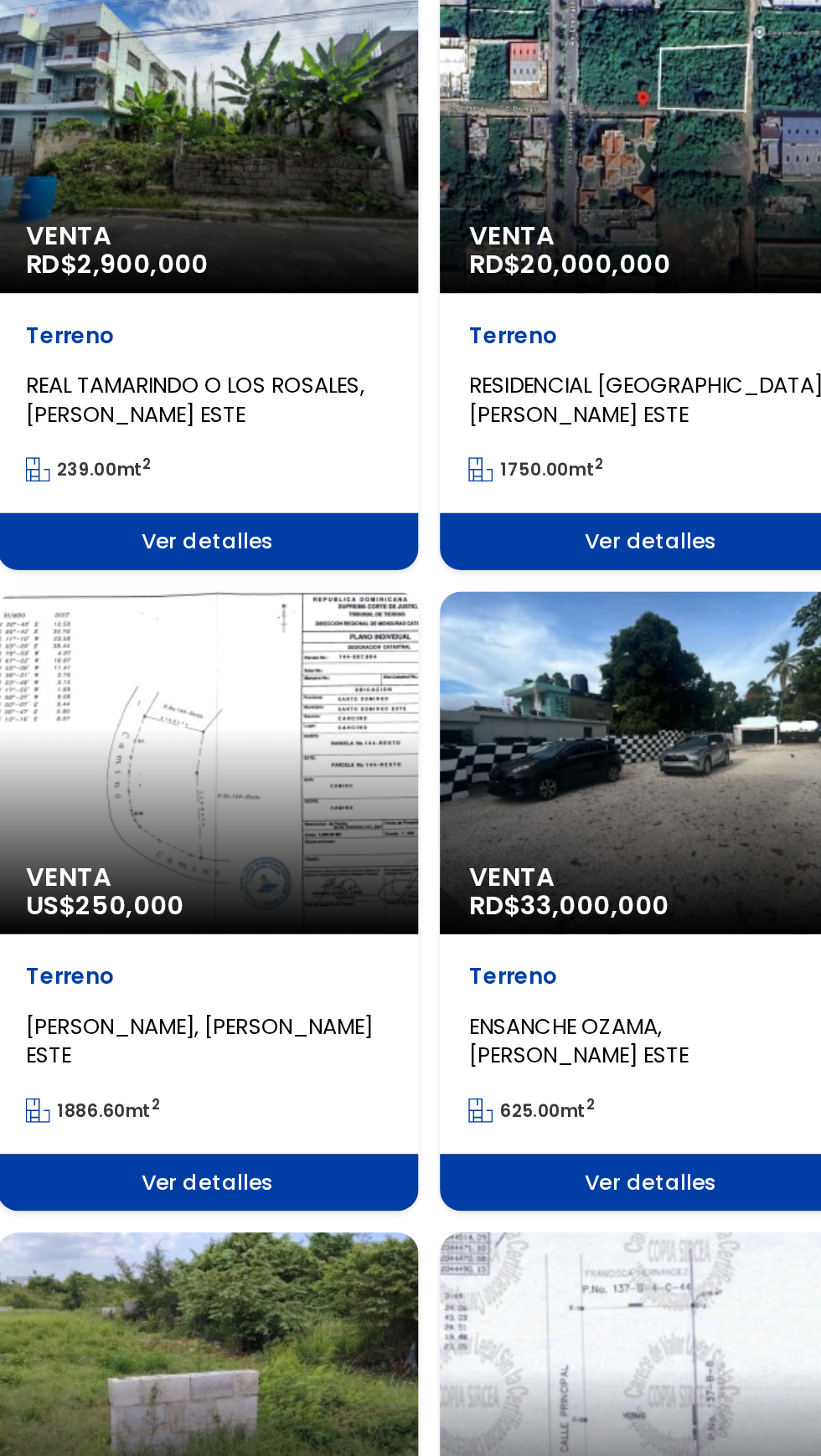
scroll to position [257, 0]
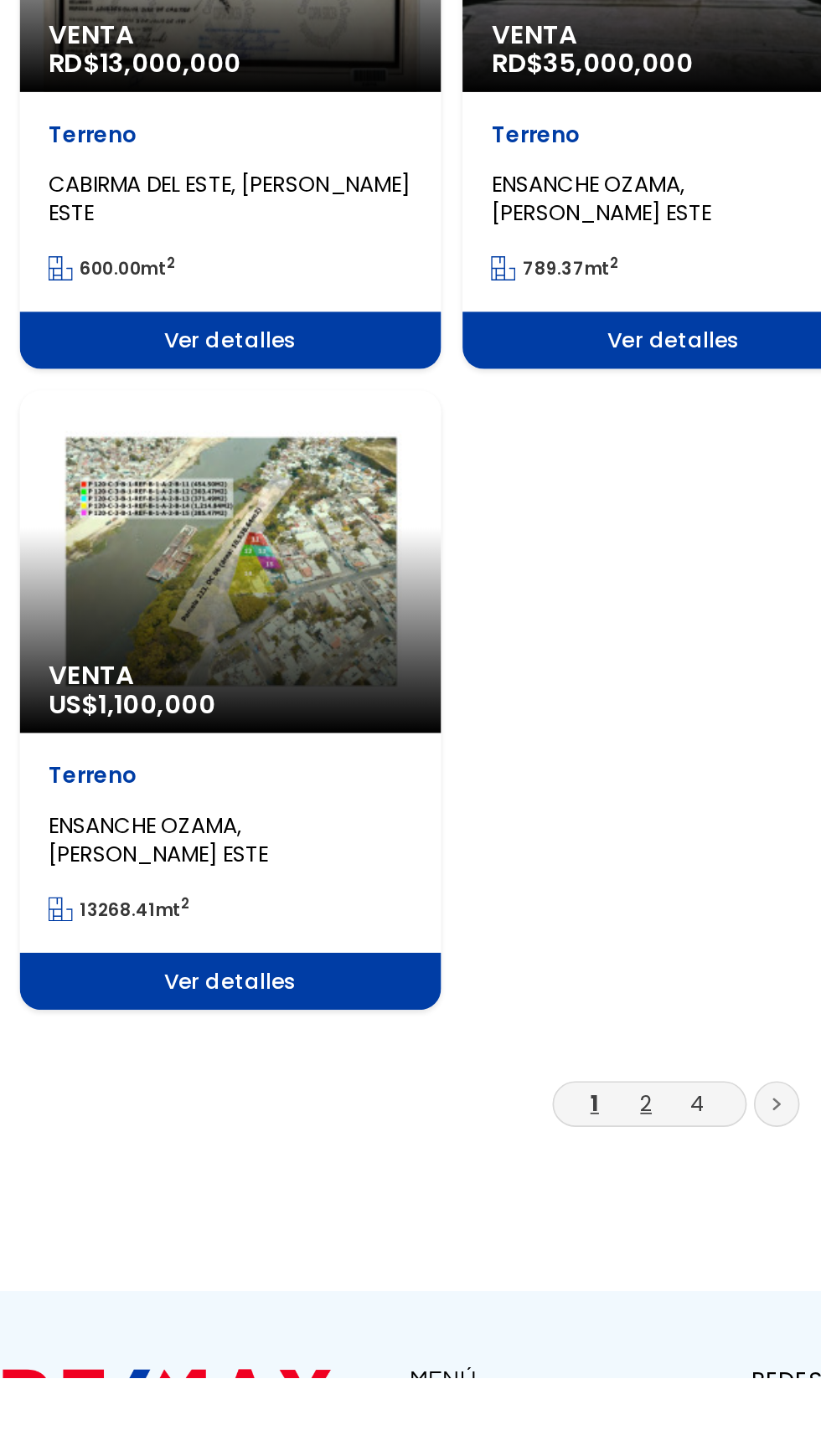
click at [393, 1286] on link "2" at bounding box center [394, 1295] width 7 height 18
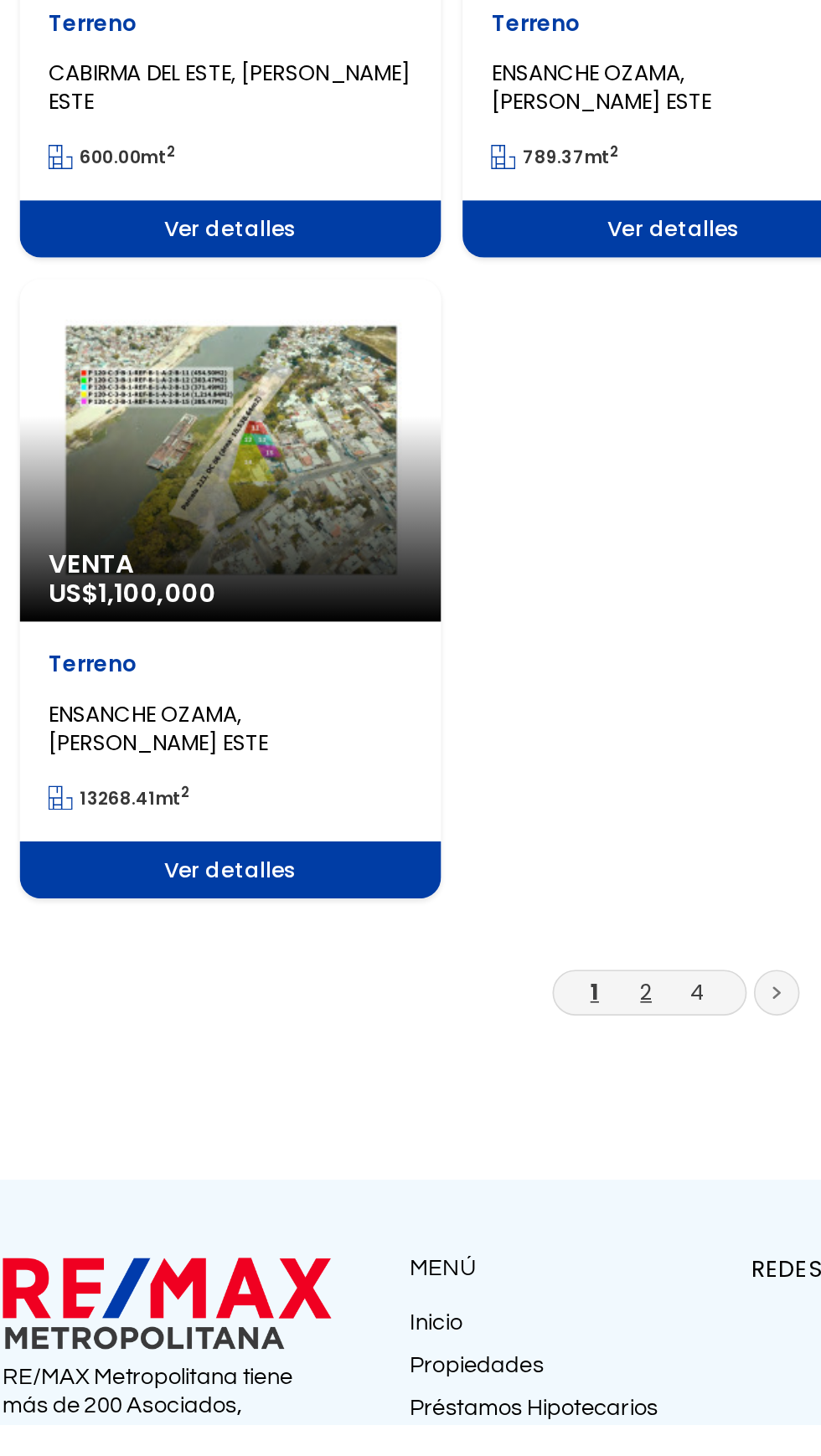
scroll to position [1630, 0]
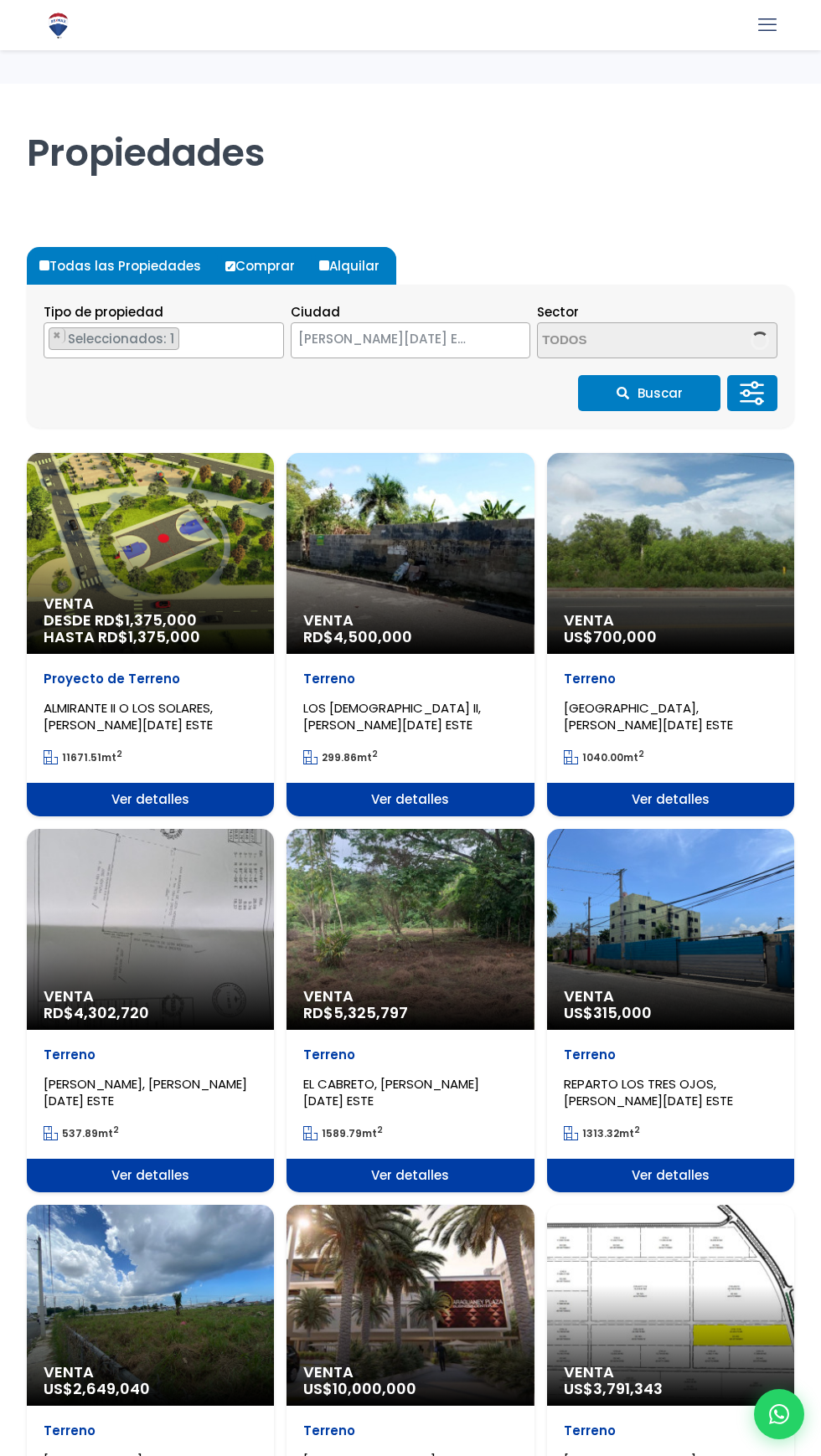
select select "148"
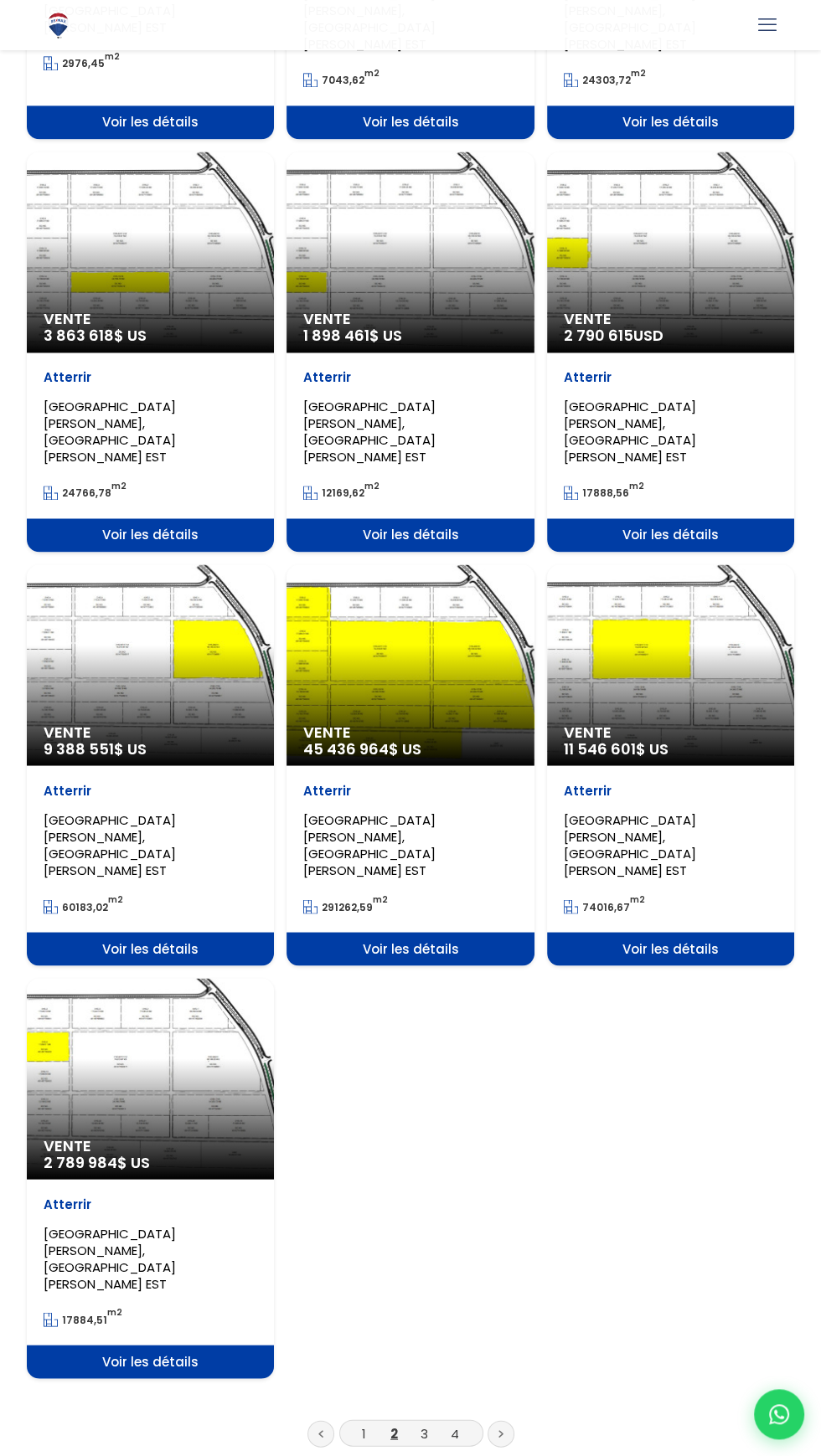
scroll to position [1548, 0]
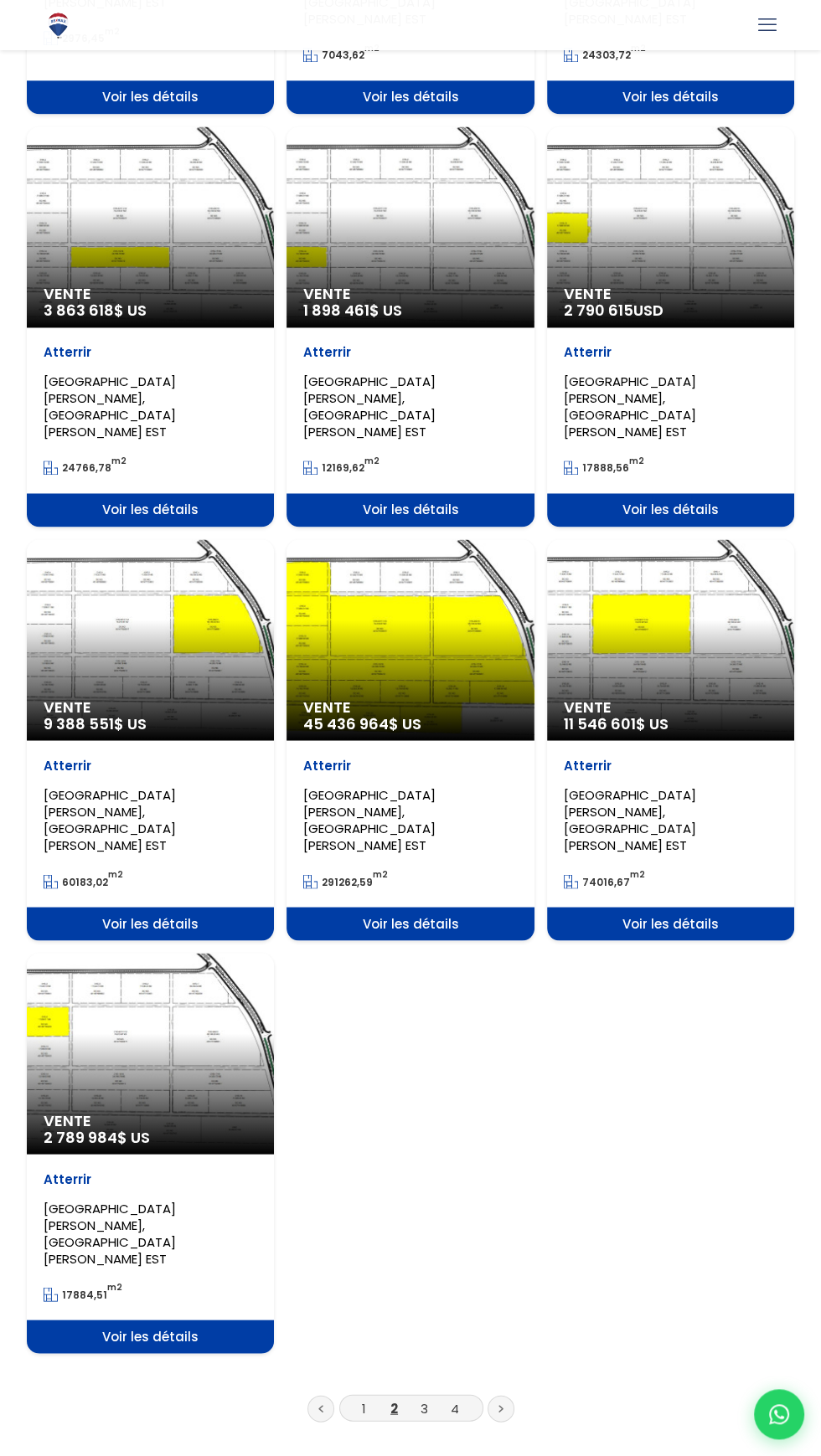
click at [394, 1399] on font "2" at bounding box center [394, 1407] width 7 height 18
click at [453, 1399] on font "4" at bounding box center [454, 1407] width 8 height 18
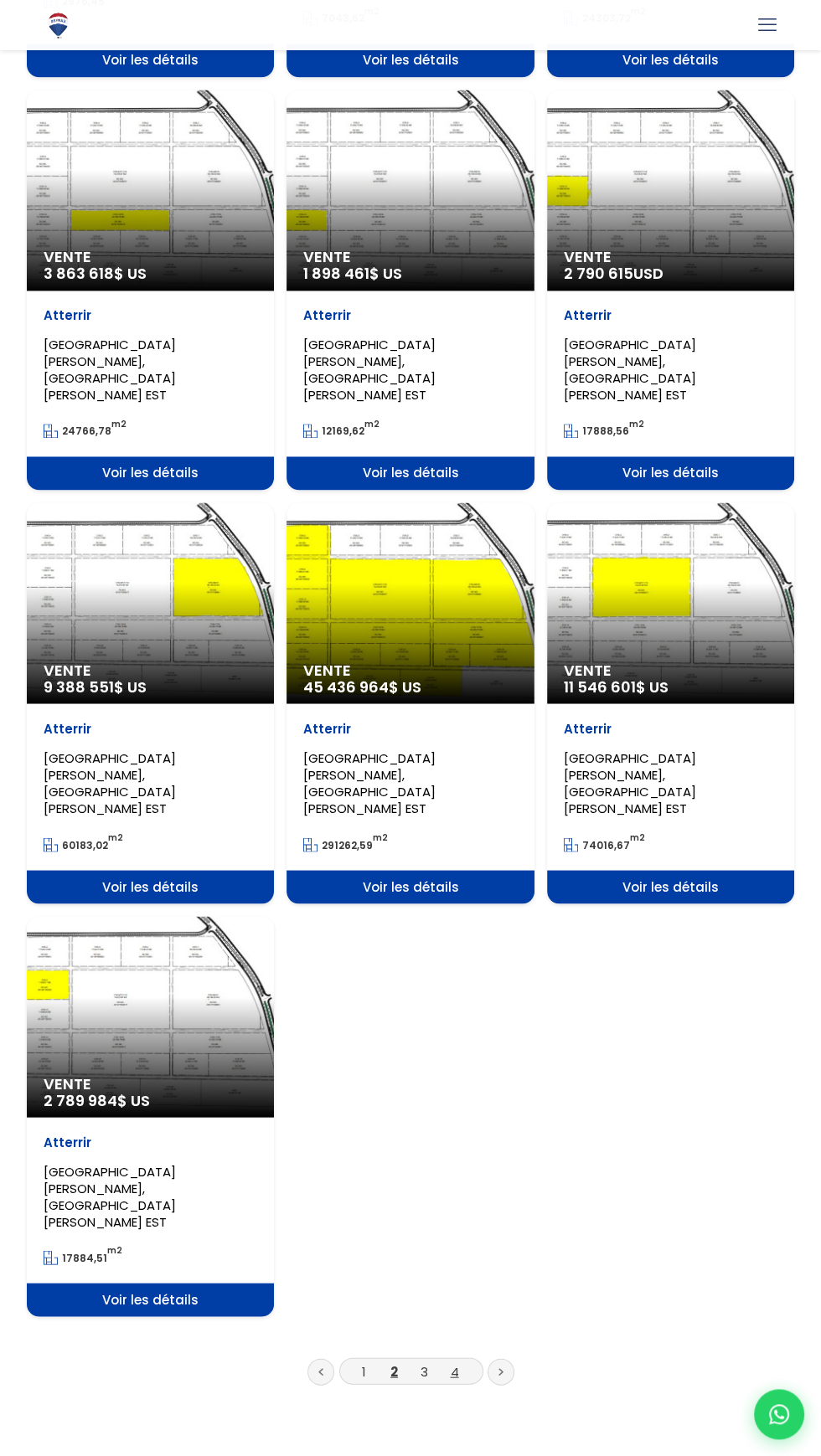
scroll to position [1660, 0]
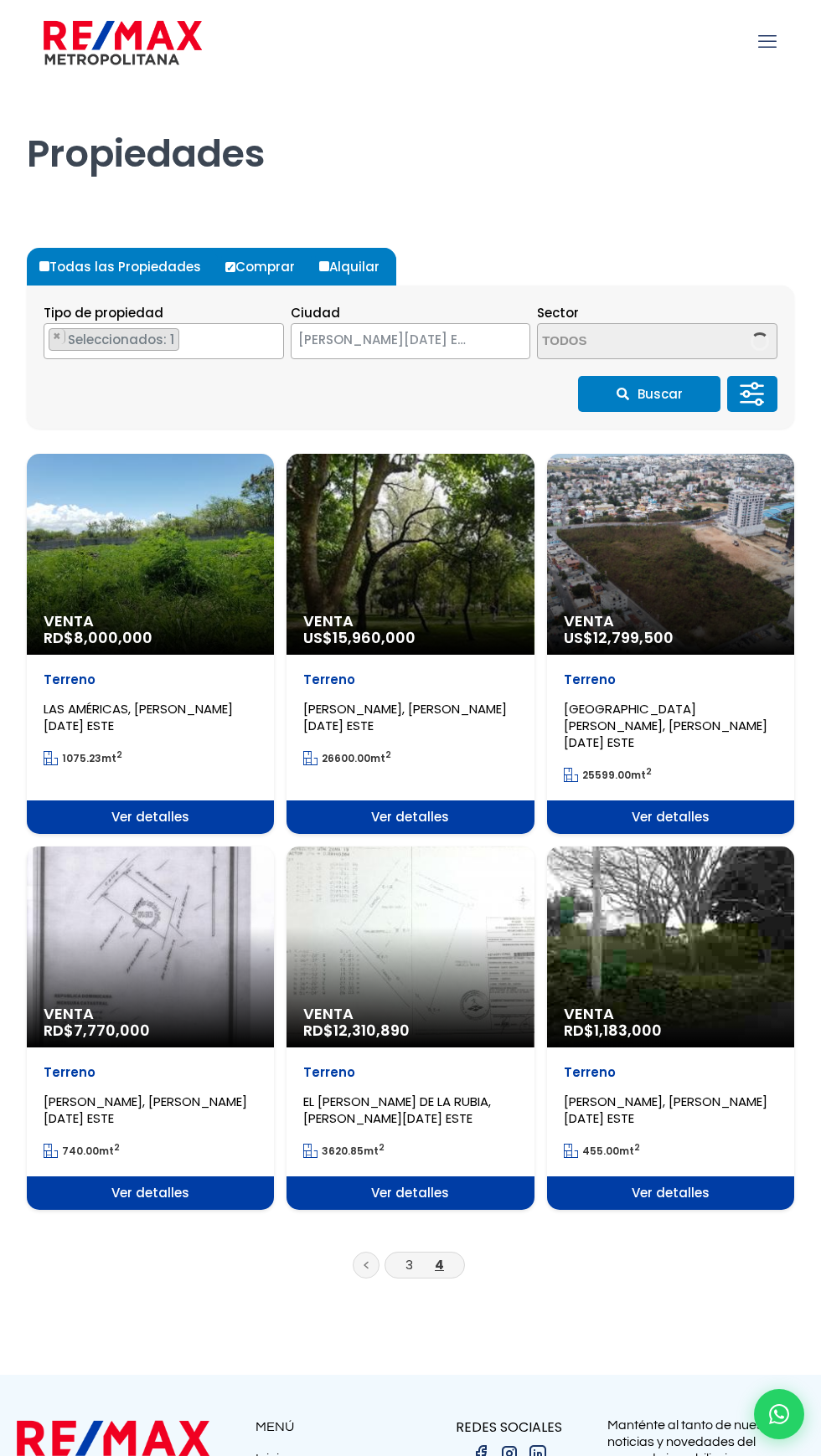
select select "148"
